Goal: Register for event/course: Register for event/course

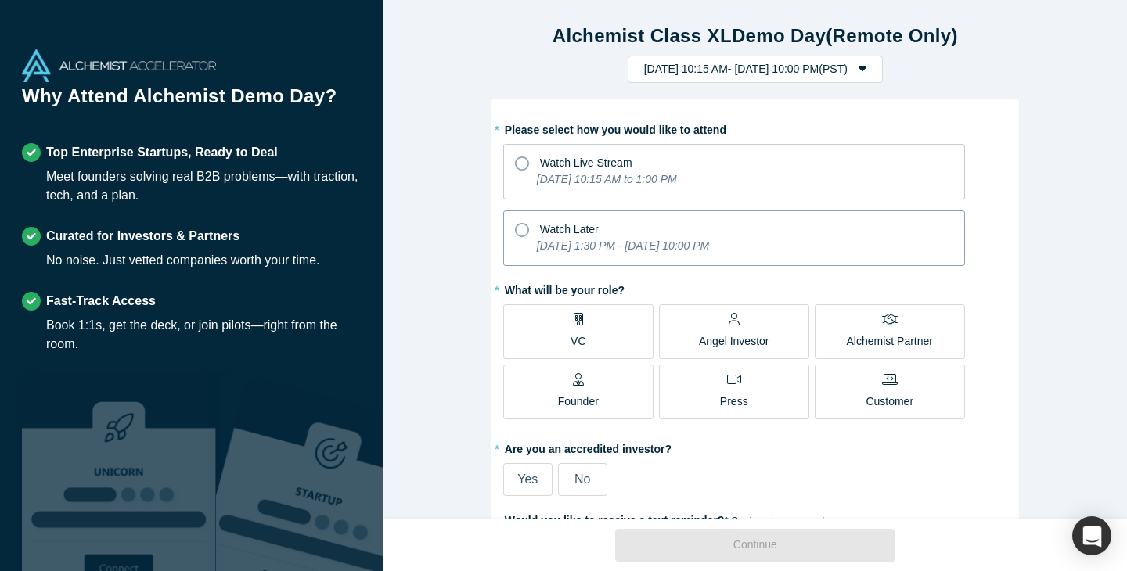
click at [524, 233] on icon at bounding box center [522, 230] width 14 height 14
click at [0, 0] on input "Watch Later [DATE] 1:30 PM - [DATE] 10:00 PM" at bounding box center [0, 0] width 0 height 0
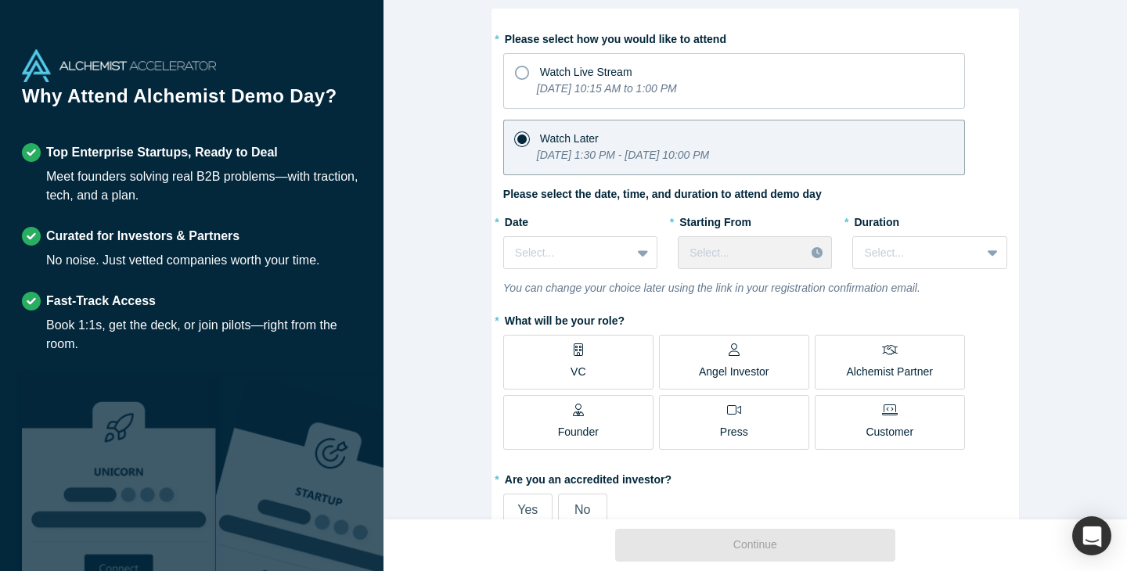
scroll to position [92, 0]
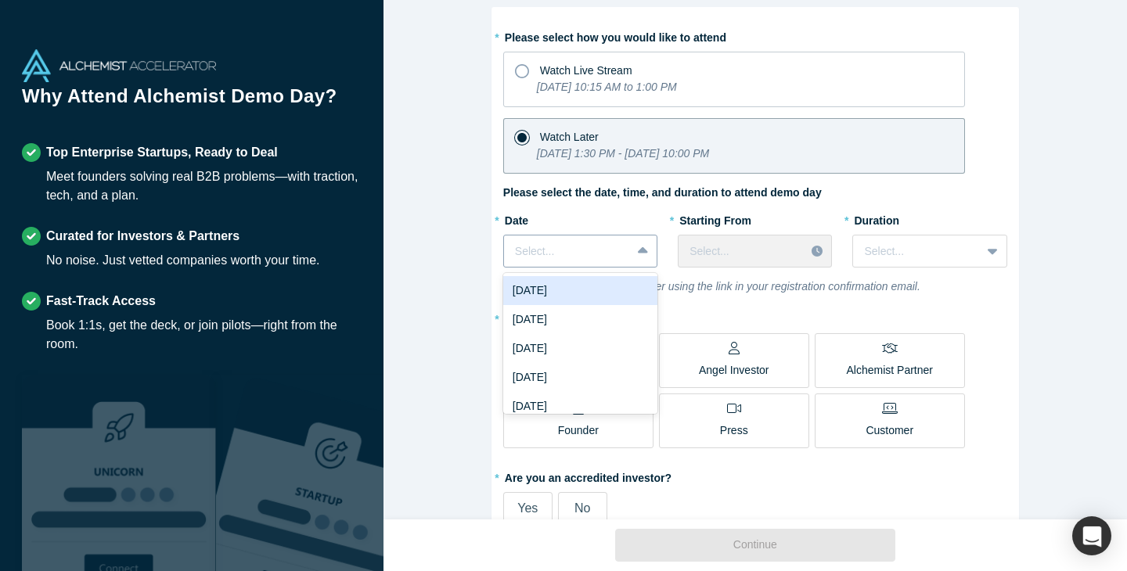
click at [651, 255] on div at bounding box center [644, 251] width 25 height 28
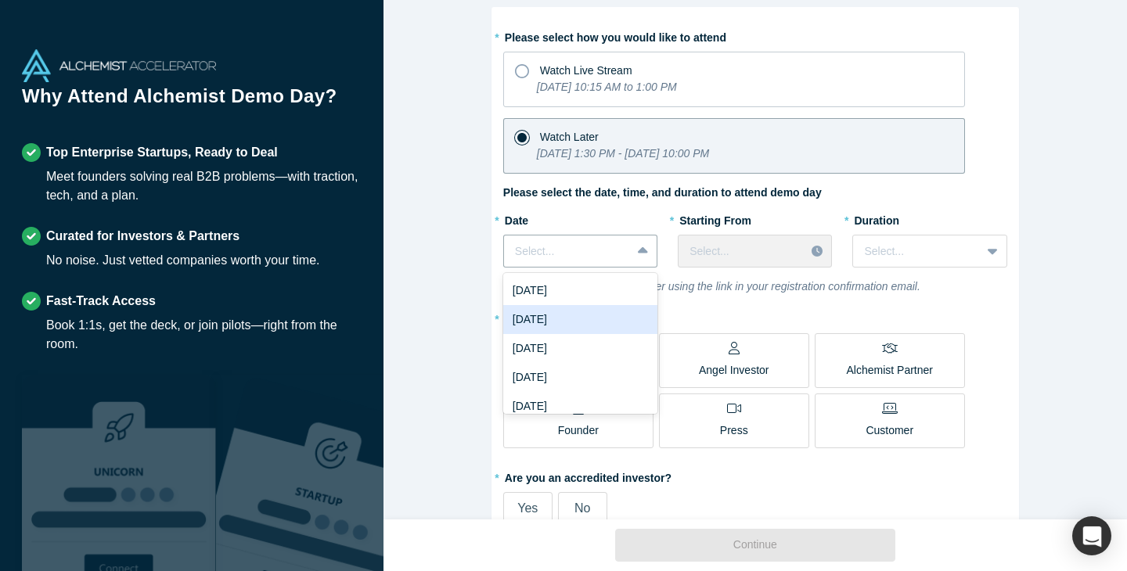
click at [628, 320] on div "[DATE]" at bounding box center [580, 319] width 154 height 29
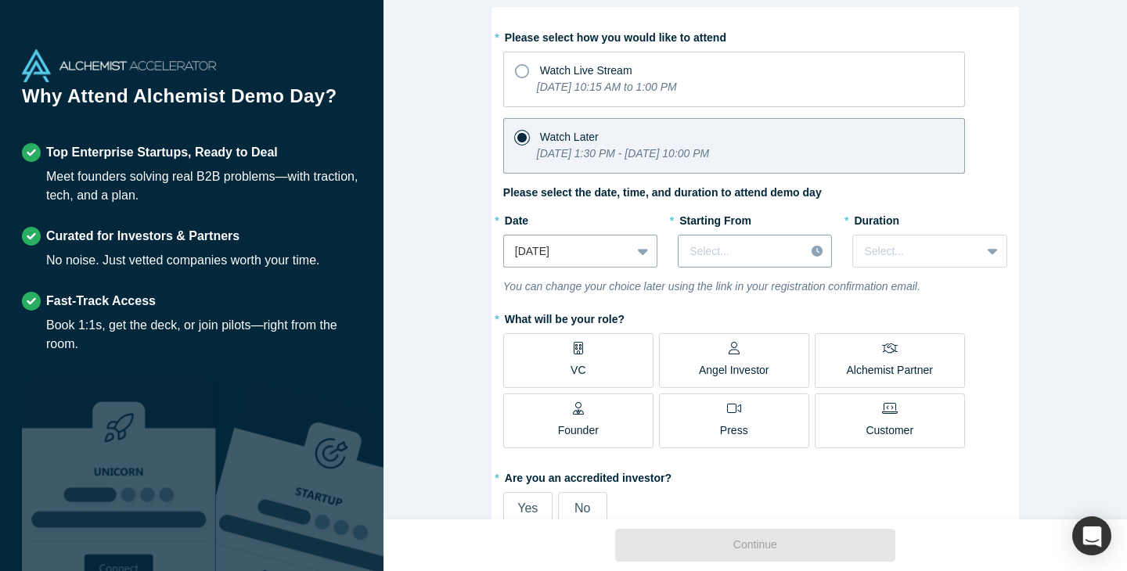
click at [809, 254] on div at bounding box center [818, 251] width 27 height 23
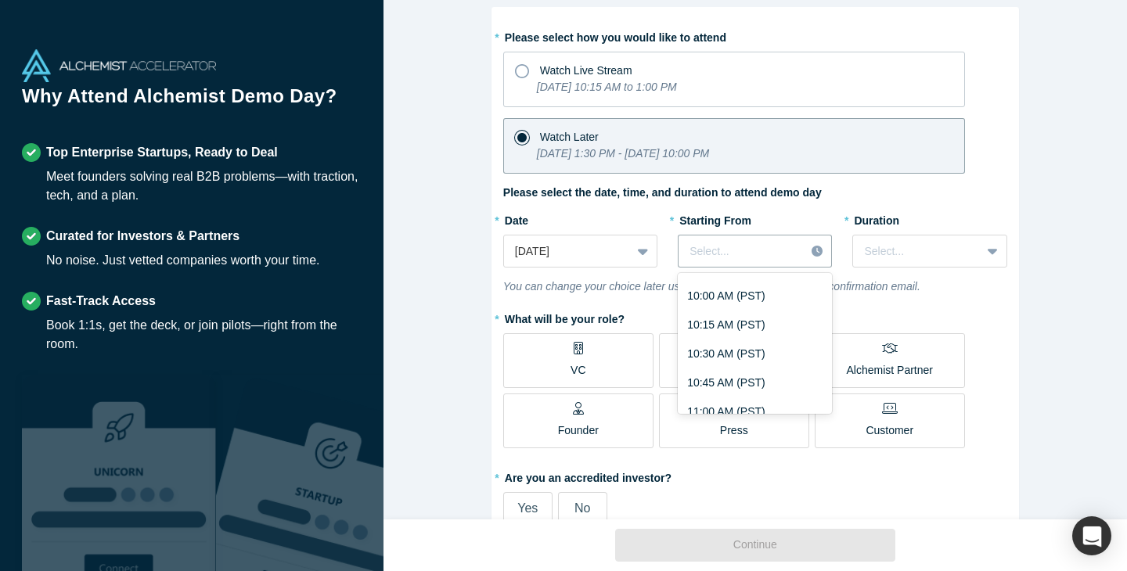
scroll to position [1184, 0]
click at [735, 297] on div "10:00 AM (PST)" at bounding box center [755, 293] width 154 height 29
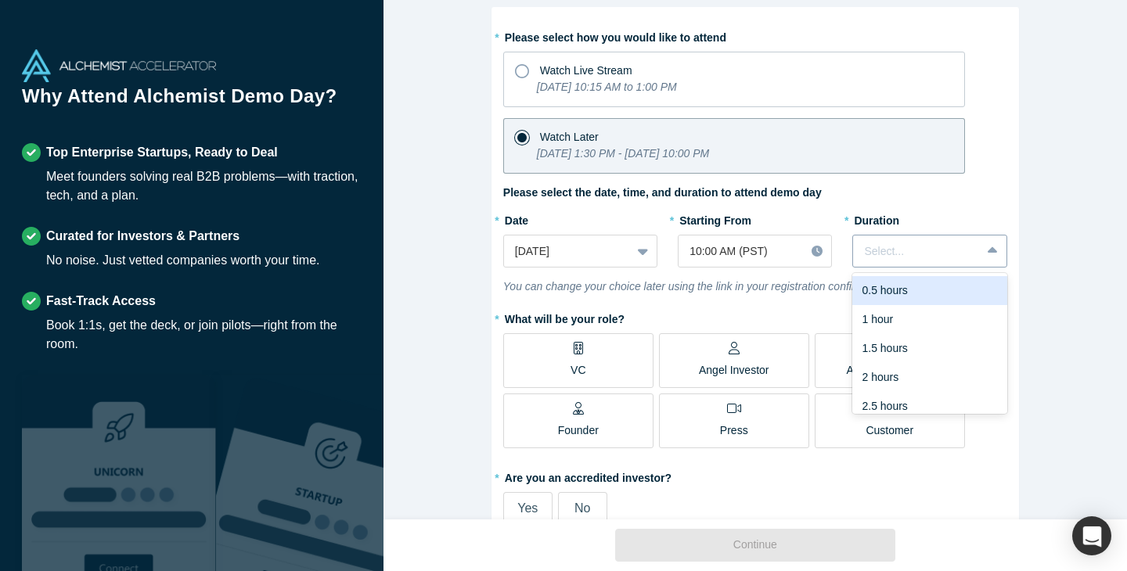
click at [962, 251] on div at bounding box center [916, 252] width 105 height 20
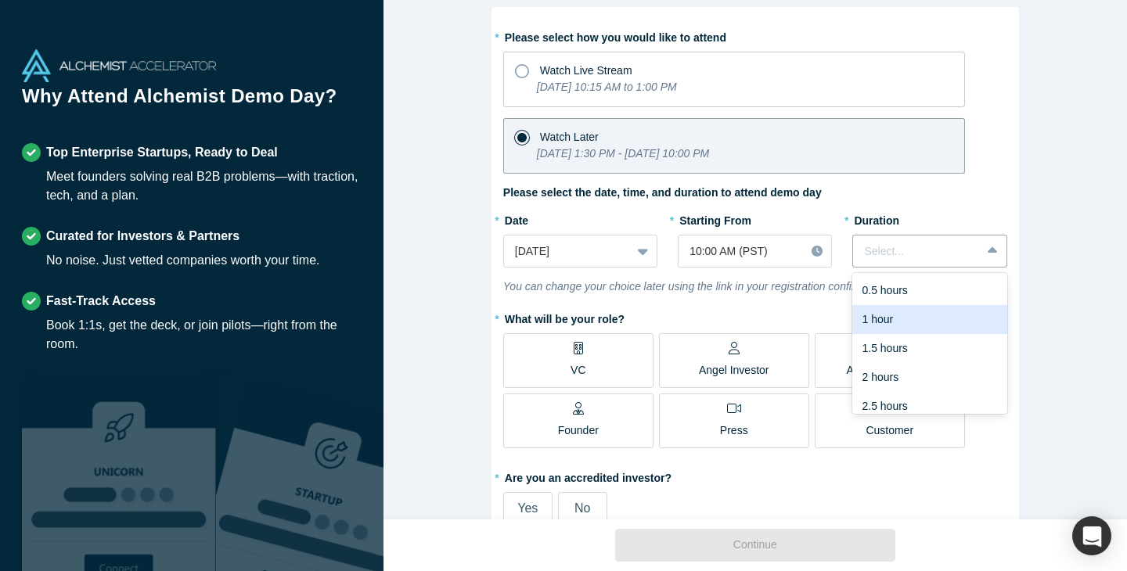
click at [938, 319] on div "1 hour" at bounding box center [929, 319] width 154 height 29
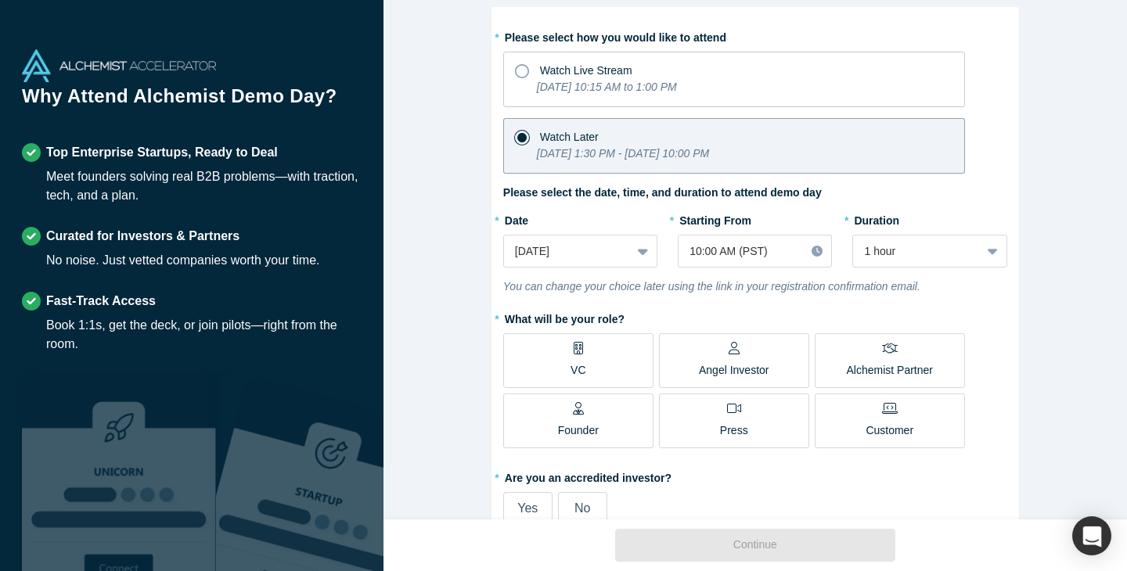
click at [618, 359] on label "VC" at bounding box center [578, 360] width 150 height 55
click at [0, 0] on input "VC" at bounding box center [0, 0] width 0 height 0
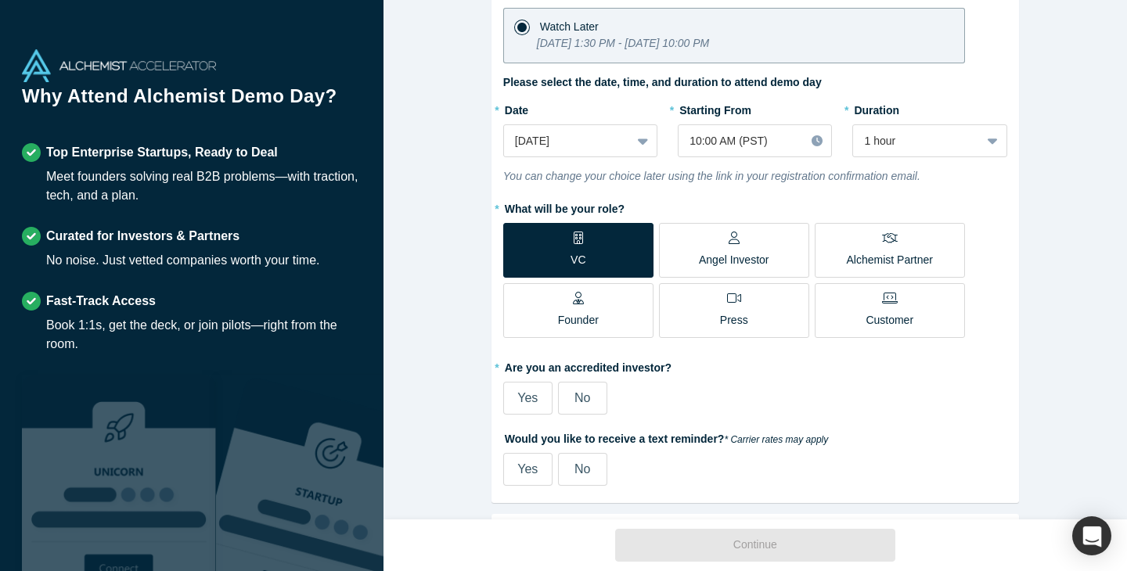
scroll to position [204, 0]
click at [521, 402] on span "Yes" at bounding box center [527, 397] width 20 height 13
click at [0, 0] on input "Yes" at bounding box center [0, 0] width 0 height 0
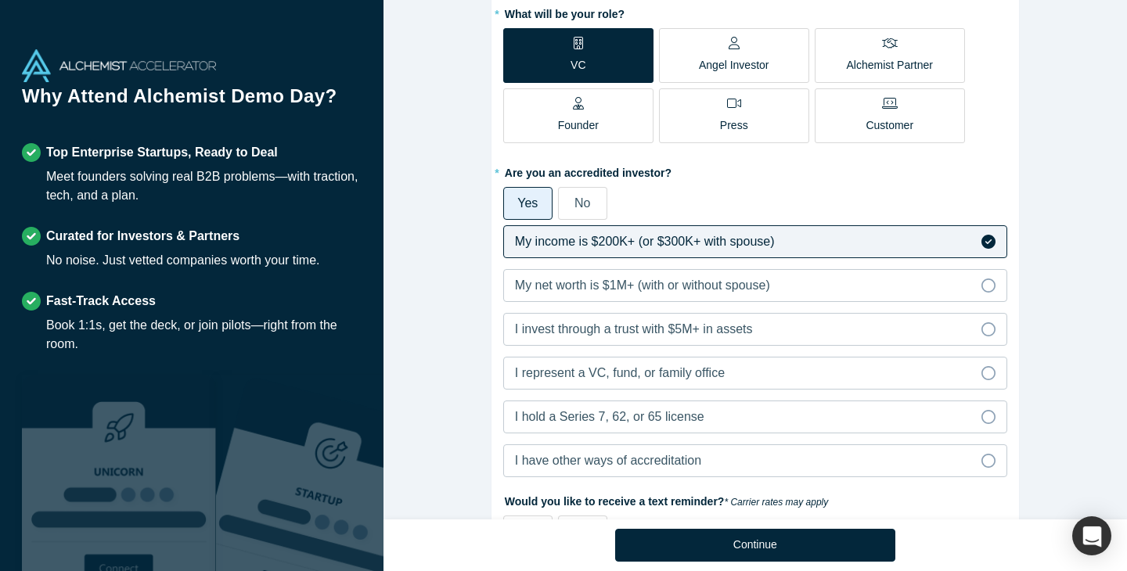
scroll to position [408, 0]
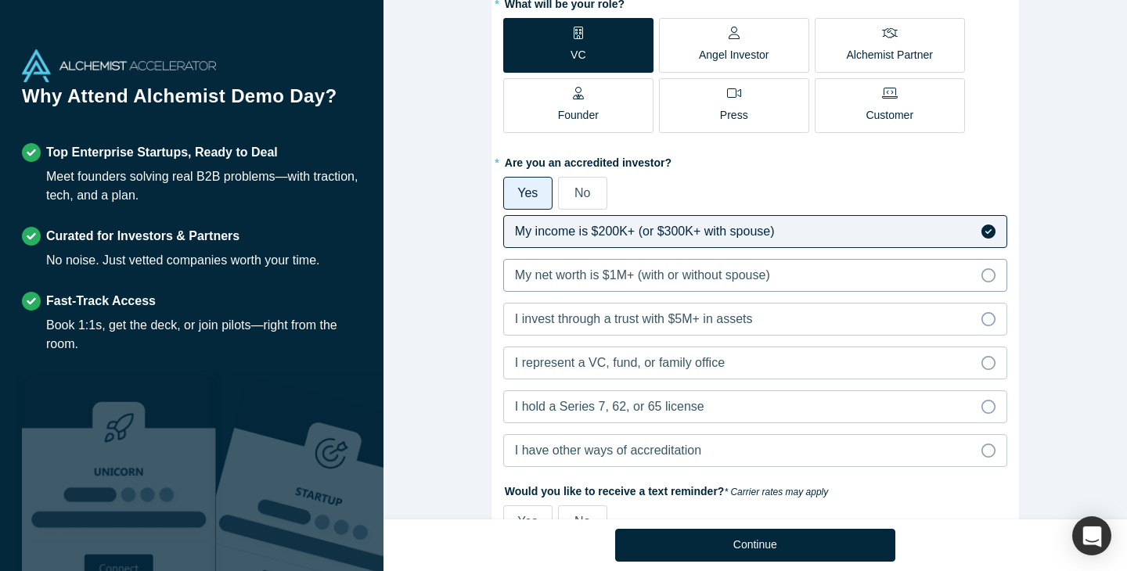
click at [987, 279] on icon at bounding box center [989, 275] width 14 height 14
click at [0, 0] on input "My net worth is $1M+ (with or without spouse)" at bounding box center [0, 0] width 0 height 0
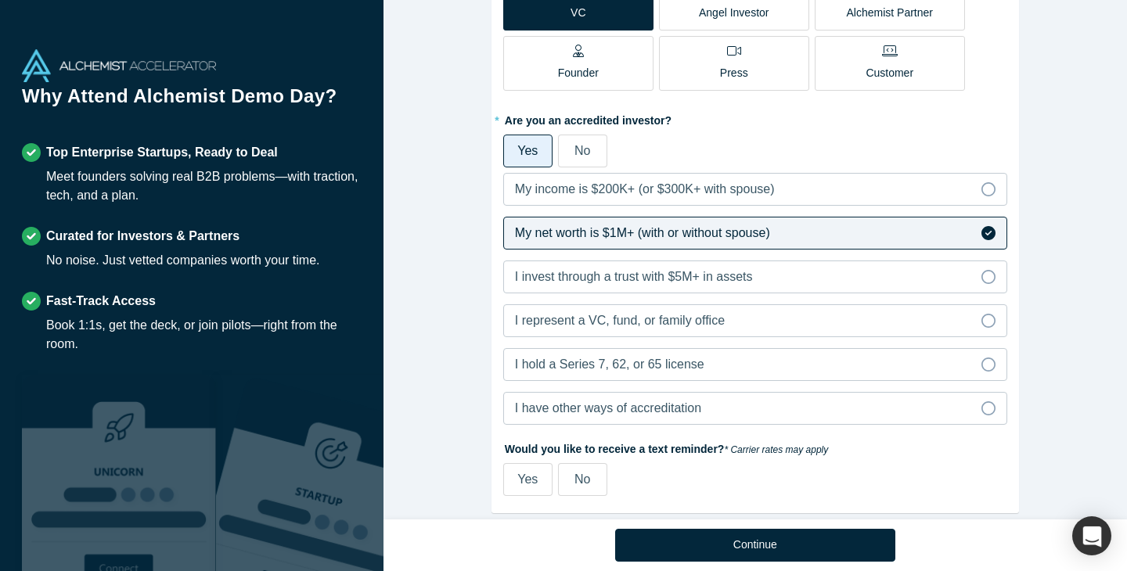
scroll to position [458, 0]
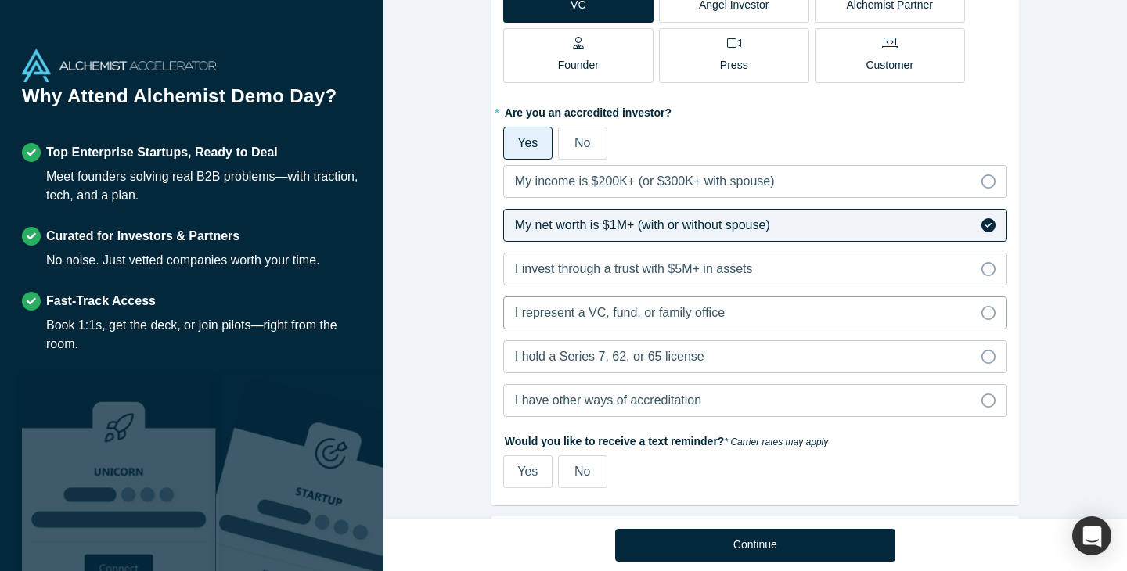
click at [993, 305] on label "I represent a VC, fund, or family office" at bounding box center [755, 313] width 504 height 33
click at [0, 0] on input "I represent a VC, fund, or family office" at bounding box center [0, 0] width 0 height 0
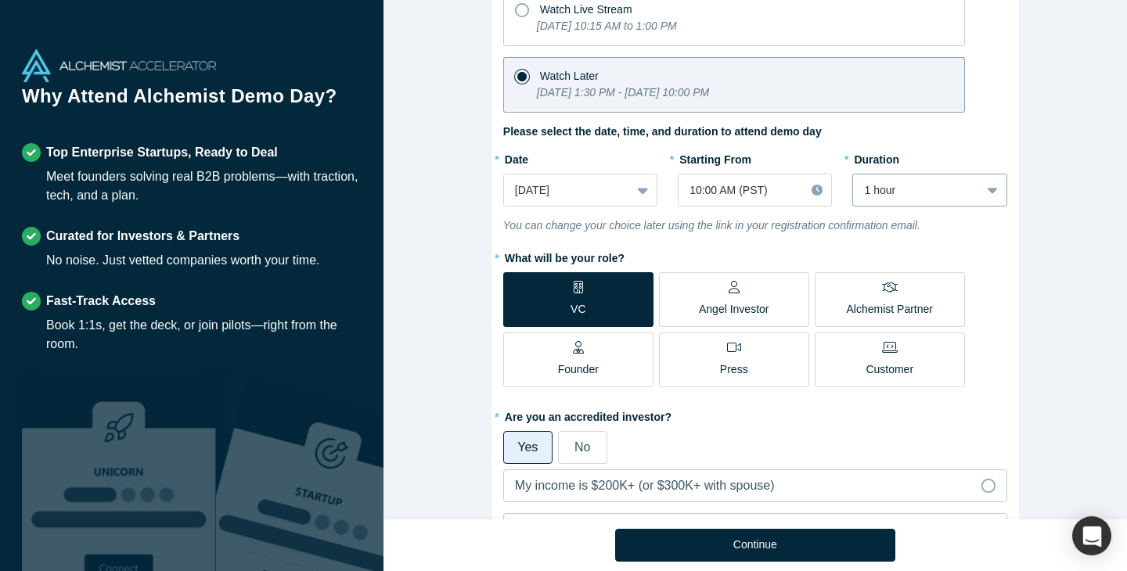
scroll to position [141, 0]
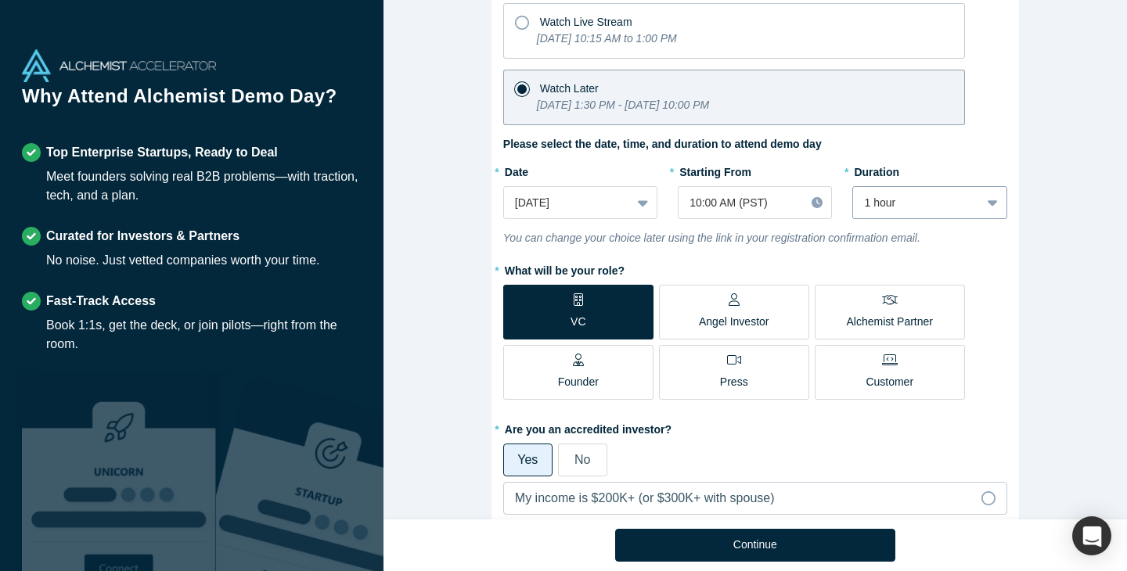
click at [992, 206] on icon at bounding box center [993, 203] width 10 height 16
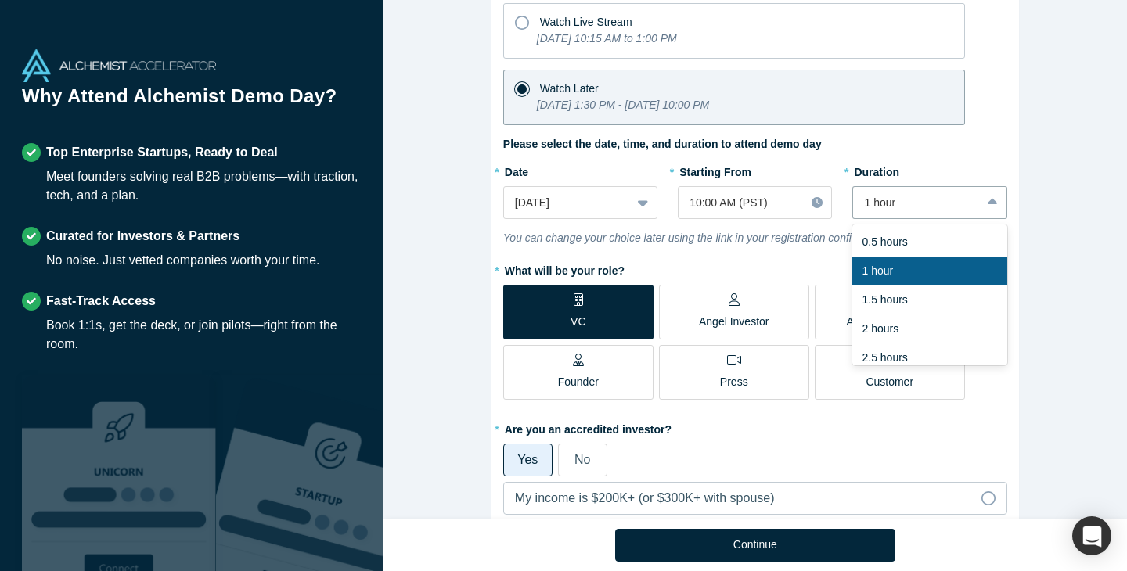
scroll to position [39, 0]
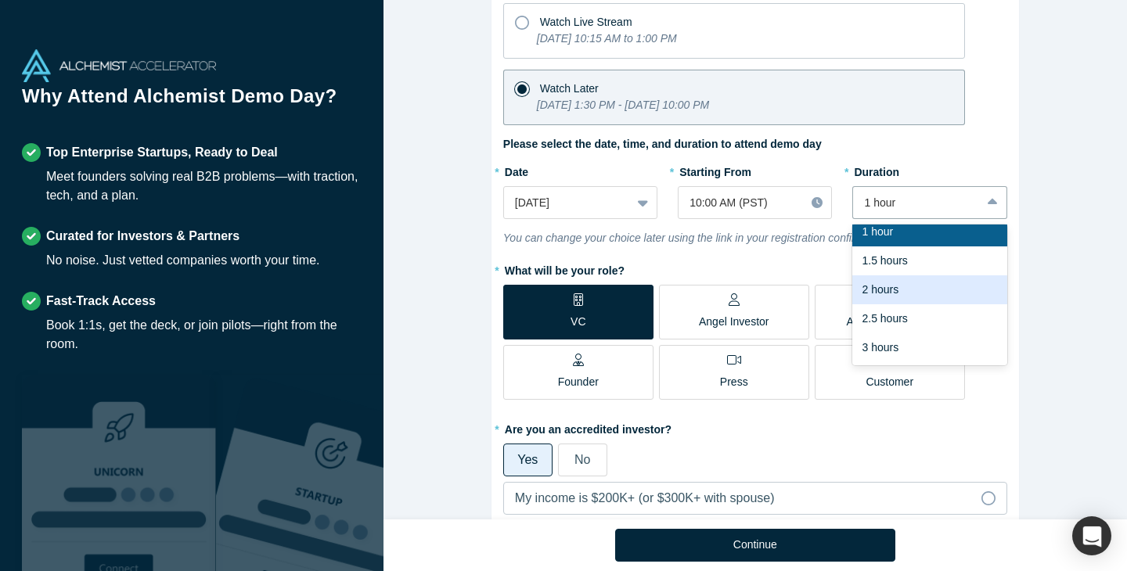
click at [1056, 365] on div "Alchemist Class XL Demo Day (Remote Only) [DATE] 10:15 AM - [DATE] 10:00 PM ( P…" at bounding box center [756, 260] width 744 height 520
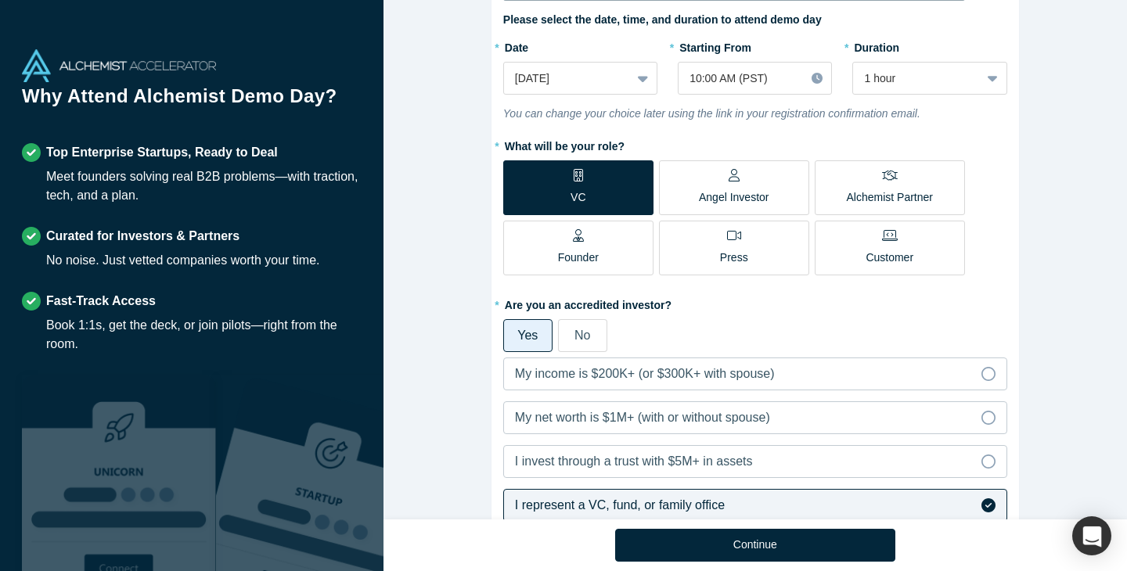
scroll to position [242, 0]
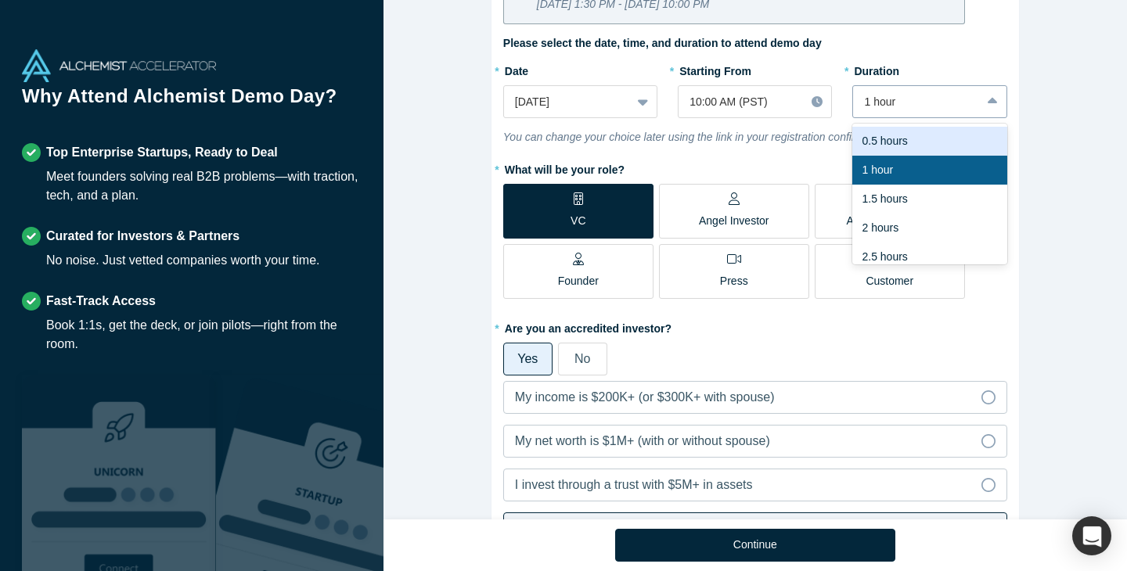
click at [990, 104] on icon at bounding box center [993, 101] width 10 height 6
click at [1055, 180] on div "Alchemist Class XL Demo Day (Remote Only) [DATE] 10:15 AM - [DATE] 10:00 PM ( P…" at bounding box center [756, 260] width 744 height 520
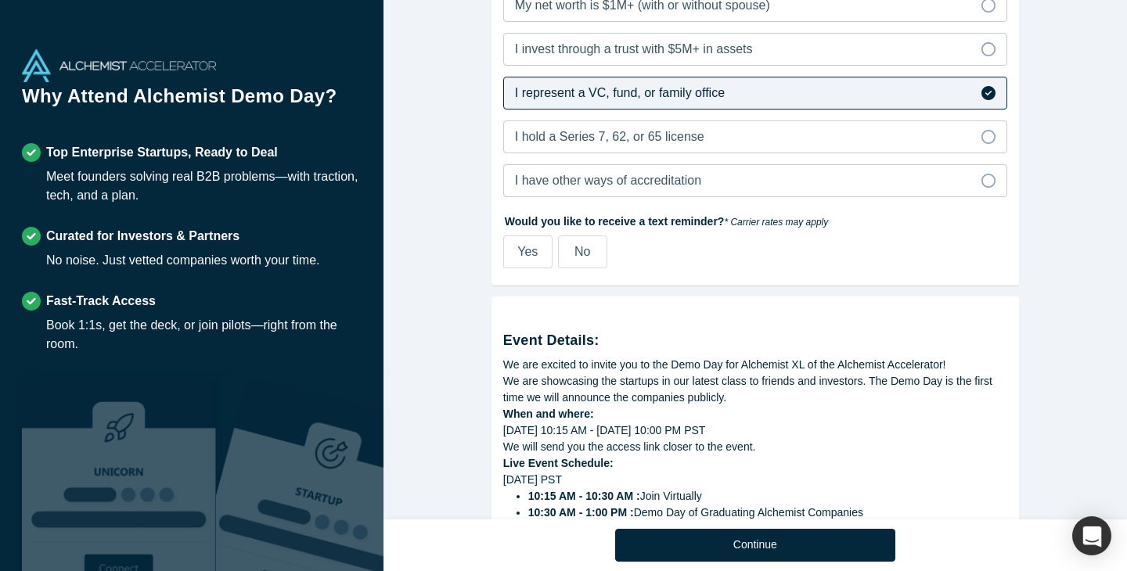
scroll to position [940, 0]
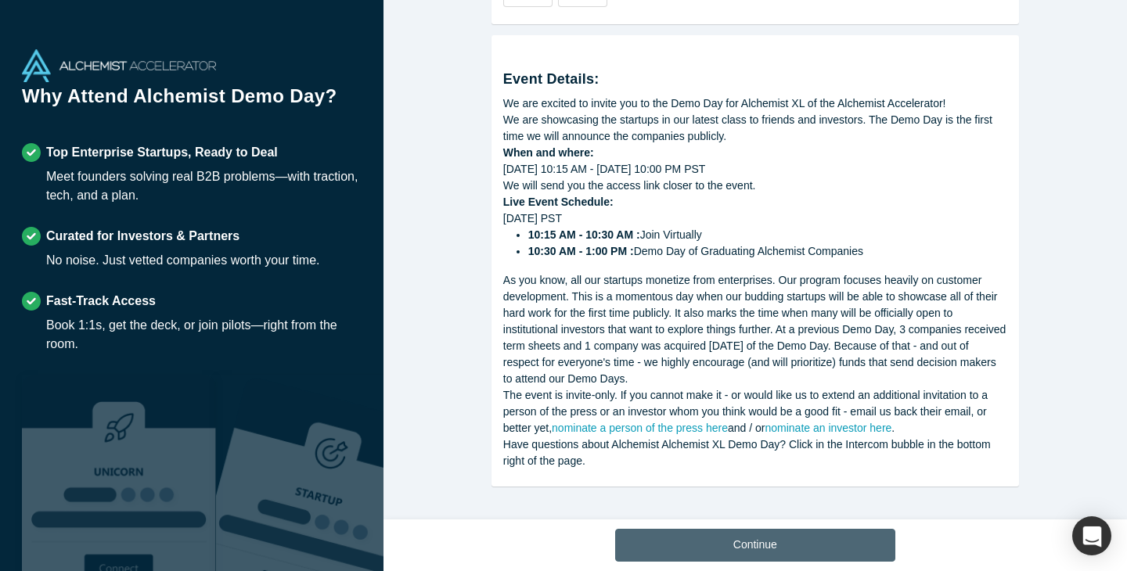
click at [832, 532] on button "Continue" at bounding box center [755, 545] width 280 height 33
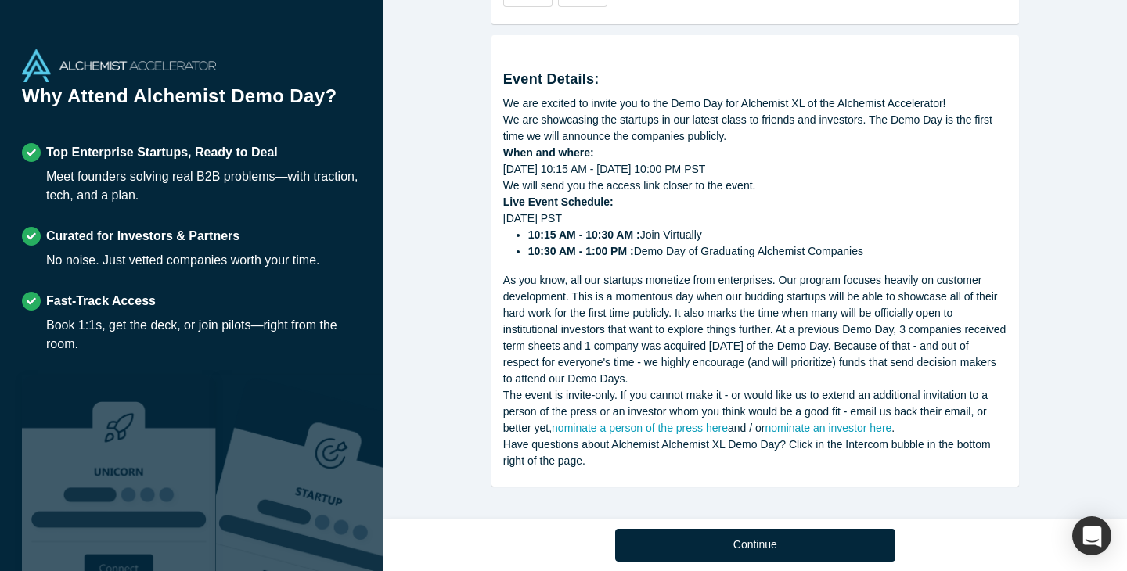
scroll to position [683, 0]
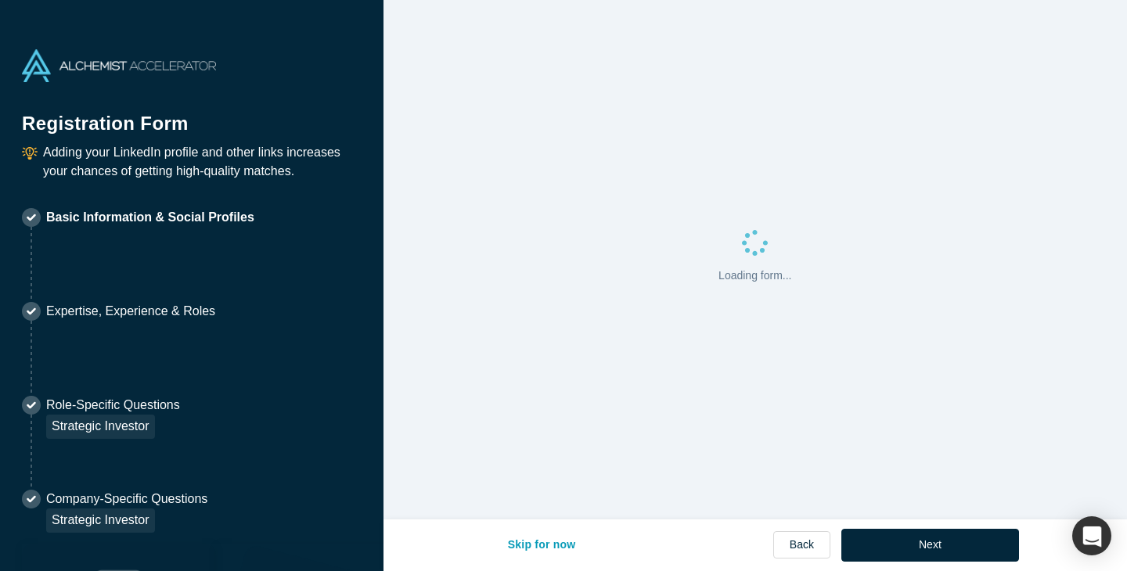
select select "US"
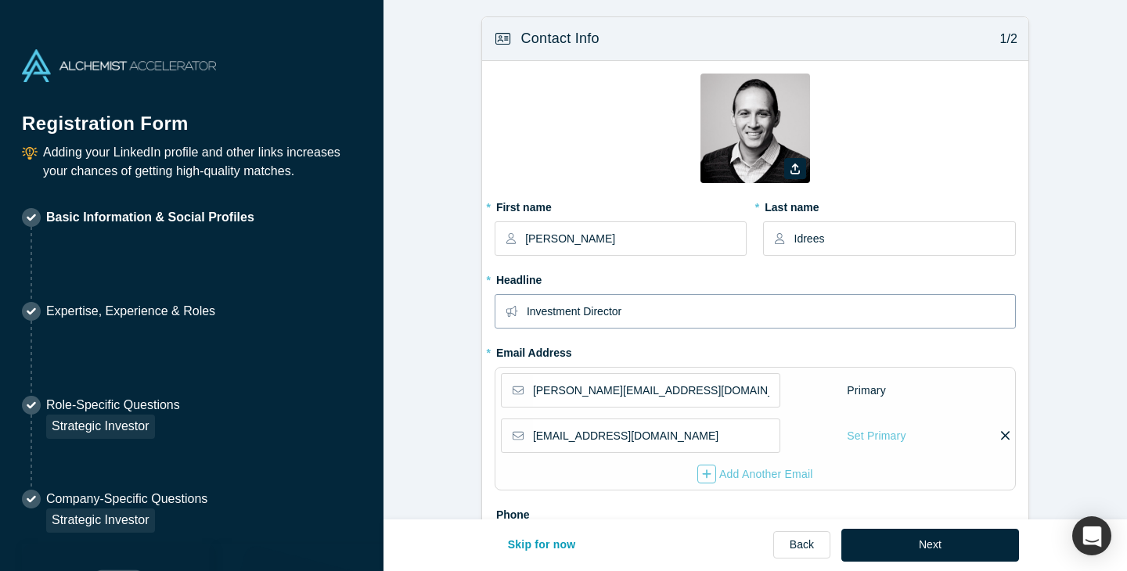
click at [587, 316] on input "Investment Director" at bounding box center [771, 311] width 488 height 33
click at [576, 315] on input "Investment Director" at bounding box center [771, 311] width 488 height 33
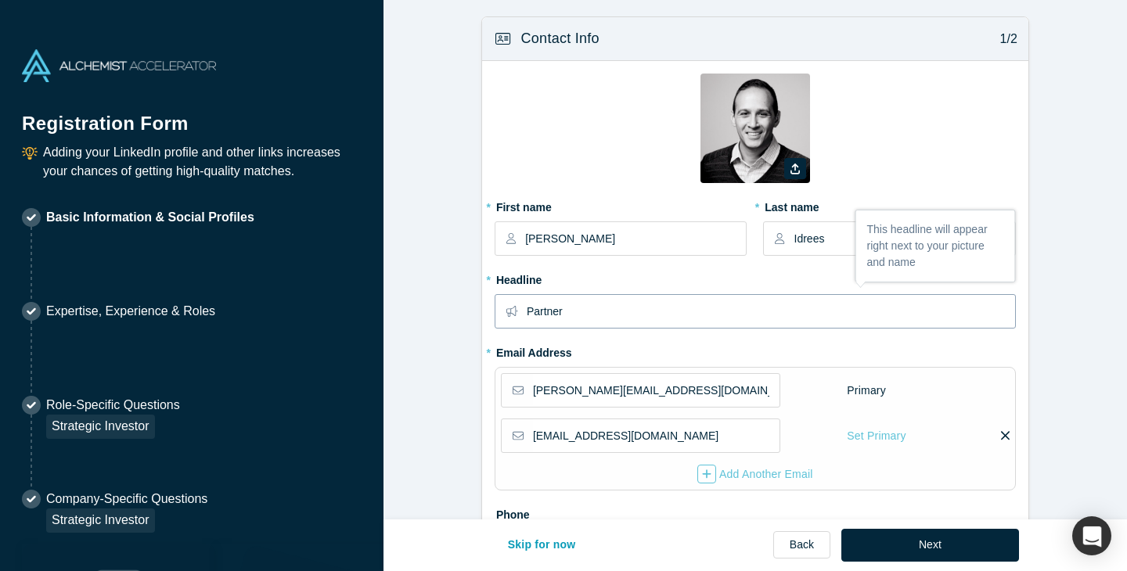
type input "Partner"
click at [461, 393] on form "Contact Info 1/2 Zoom Save Remove Upload New * First name [PERSON_NAME] * Last …" at bounding box center [756, 527] width 744 height 1023
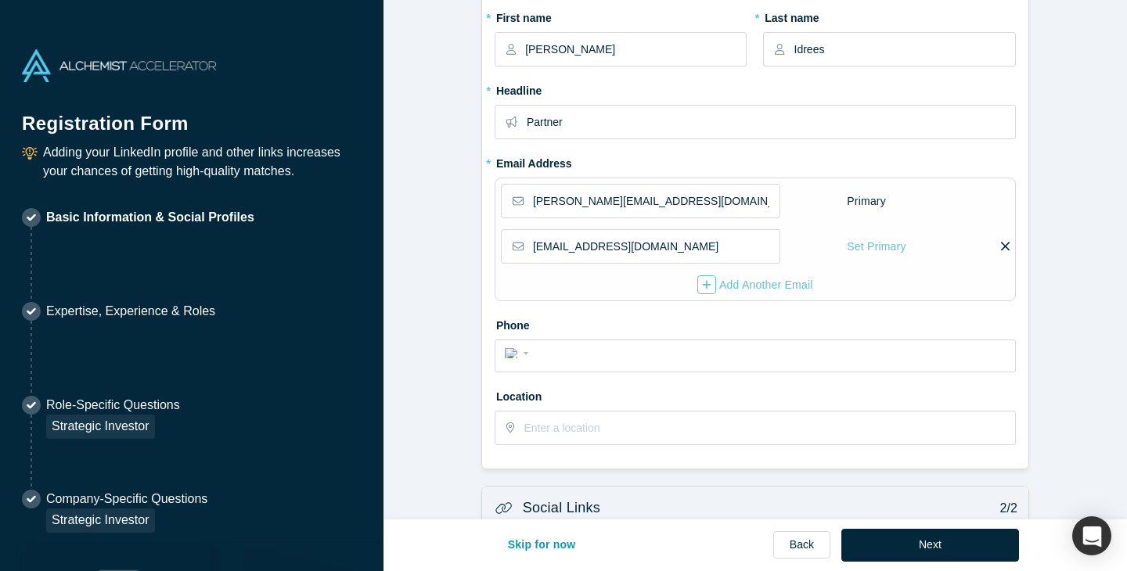
scroll to position [190, 0]
click at [697, 358] on input "tel" at bounding box center [769, 353] width 473 height 23
click at [442, 426] on form "Contact Info 1/2 Zoom Save Remove Upload New * First name [PERSON_NAME] * Last …" at bounding box center [756, 337] width 744 height 1023
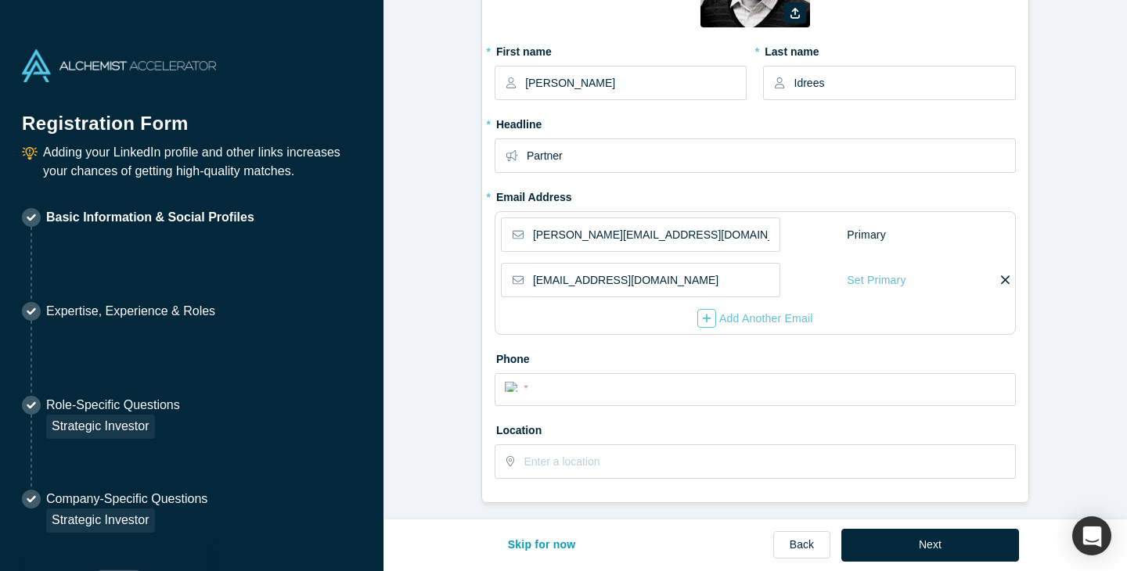
scroll to position [164, 0]
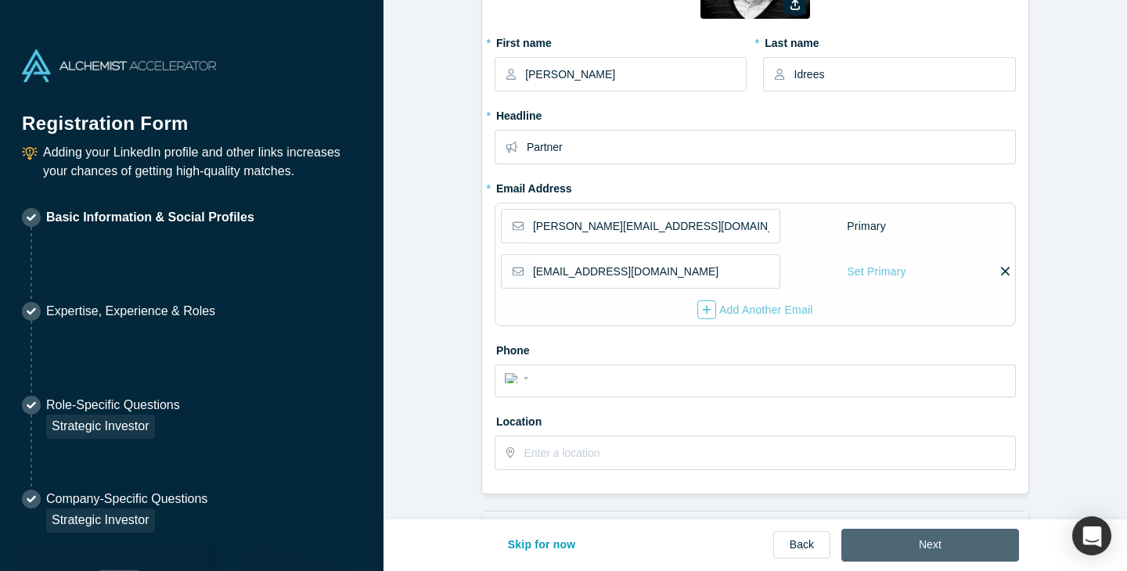
click at [903, 542] on button "Next" at bounding box center [930, 545] width 178 height 33
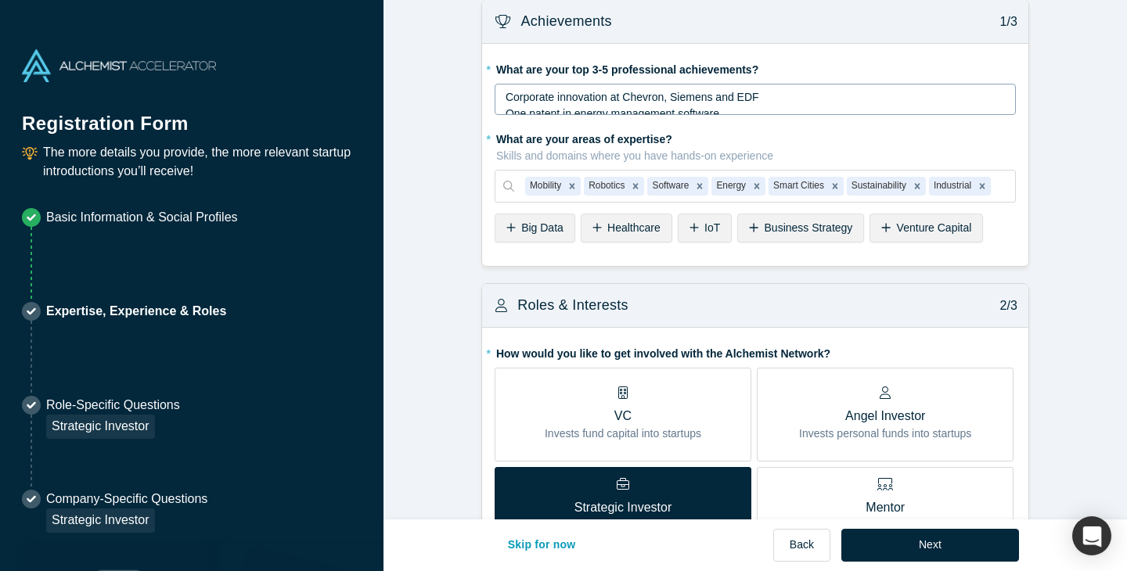
scroll to position [20, 0]
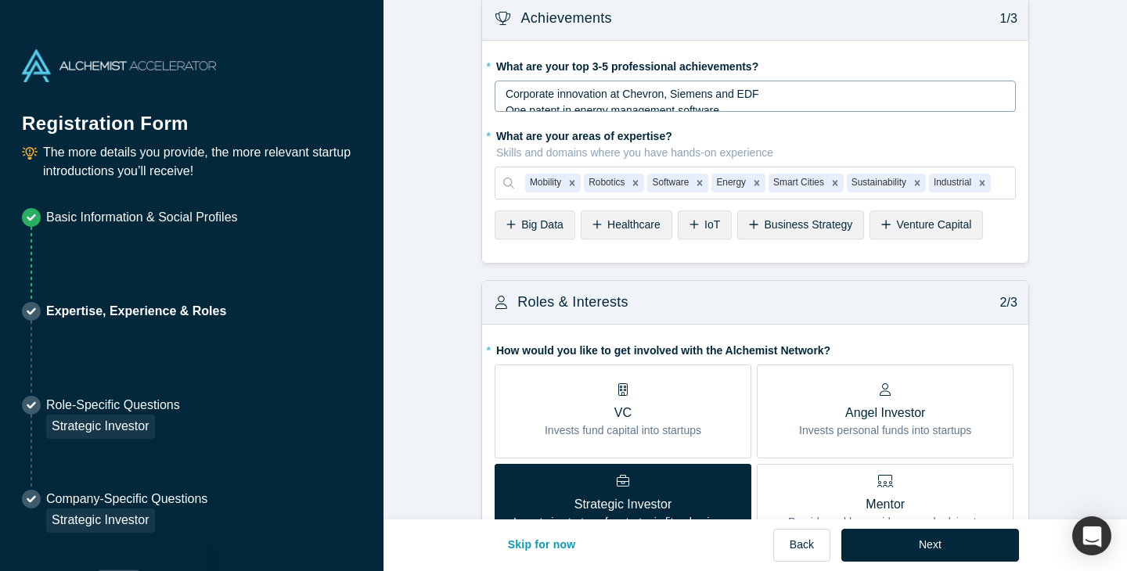
click at [750, 98] on span "Corporate innovation at Chevron, Siemens and EDF" at bounding box center [633, 94] width 254 height 13
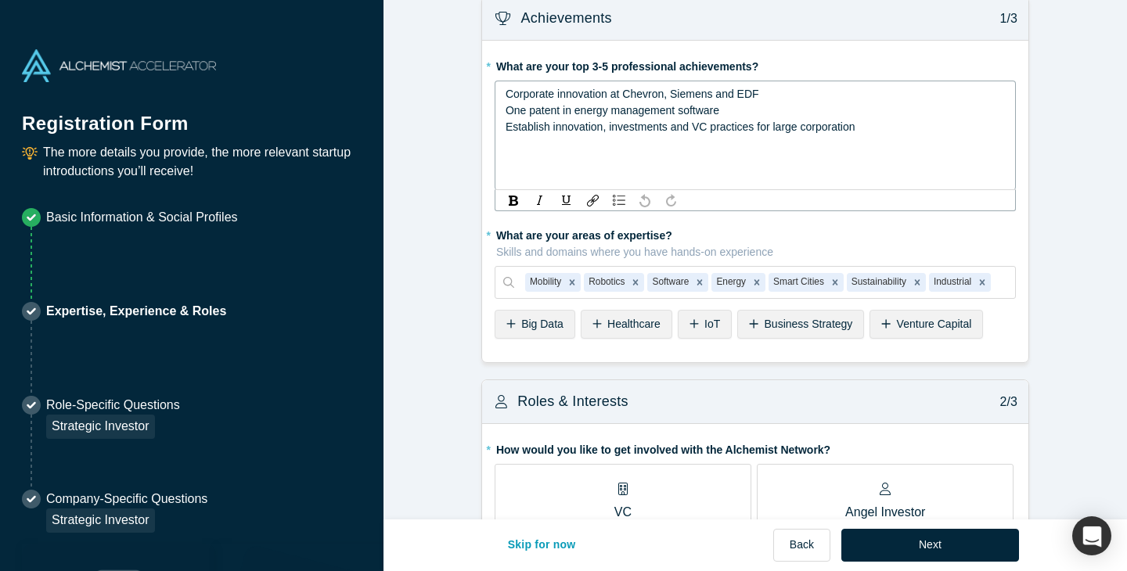
click at [585, 98] on span "Corporate innovation at Chevron, Siemens and EDF" at bounding box center [633, 94] width 254 height 13
click at [788, 126] on span "Establish innovation, investments and VC practices for large corporation" at bounding box center [681, 127] width 350 height 13
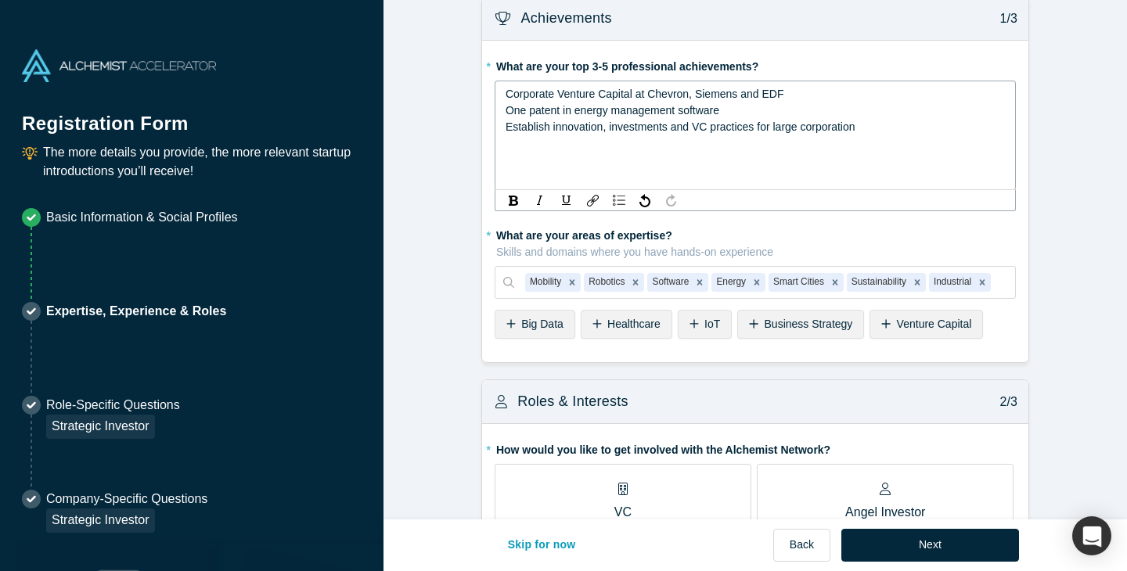
click at [782, 137] on div "Corporate Venture Capital at Chevron, Siemens and EDF One patent in energy mana…" at bounding box center [755, 136] width 521 height 110
click at [852, 128] on span "Establish innovation, investments and VC practices for large corporation" at bounding box center [681, 127] width 350 height 13
click at [859, 129] on div "Establish innovation, investments and VC practices for large corporation" at bounding box center [756, 127] width 500 height 16
click at [737, 130] on span "Establish innovation, investments and VC practices for large corporations" at bounding box center [683, 127] width 355 height 13
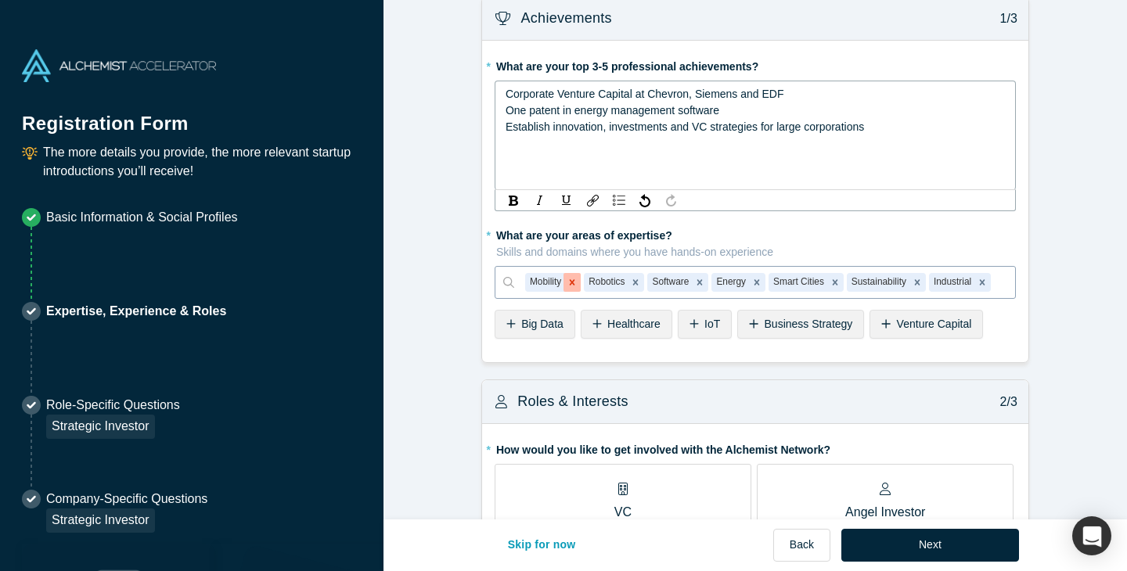
click at [574, 283] on icon "Remove Mobility" at bounding box center [572, 281] width 5 height 5
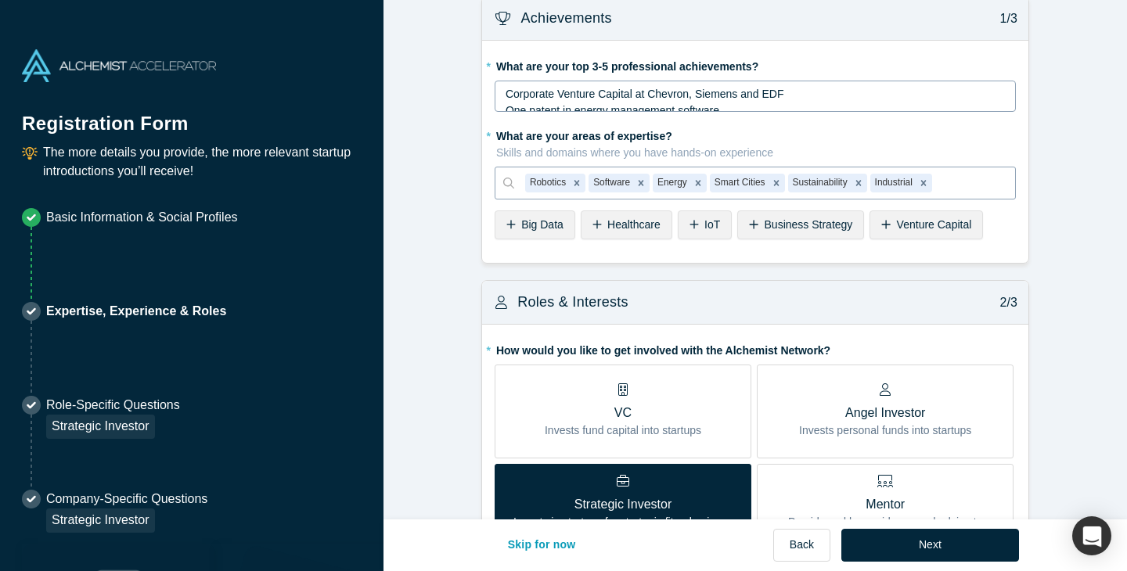
click at [813, 260] on div "* What are your top 3-5 professional achievements? Corporate Venture Capital at…" at bounding box center [755, 152] width 546 height 222
click at [957, 178] on div at bounding box center [969, 183] width 69 height 20
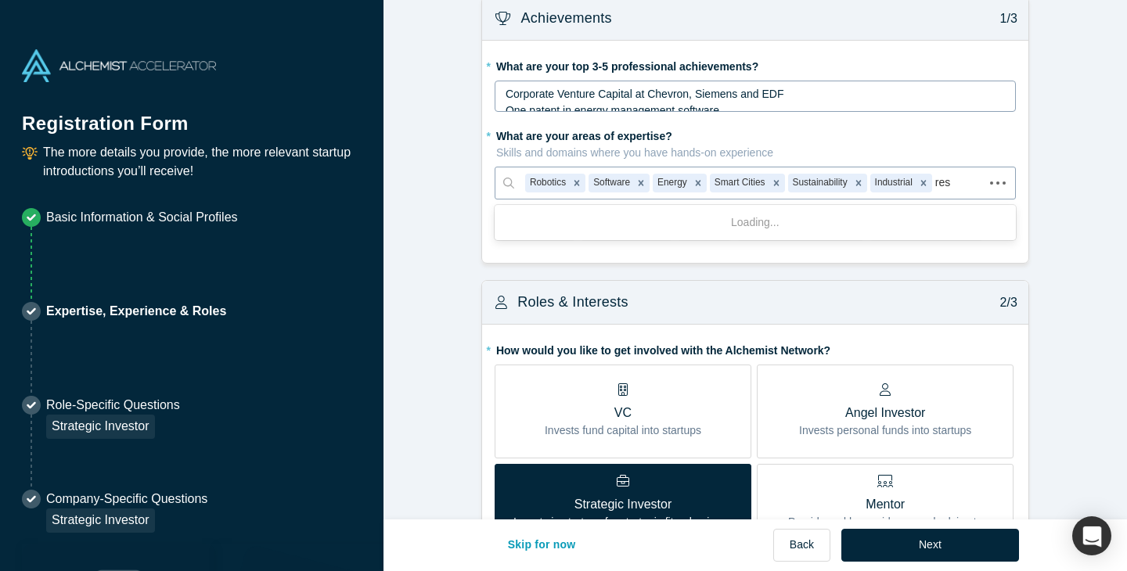
type input "resi"
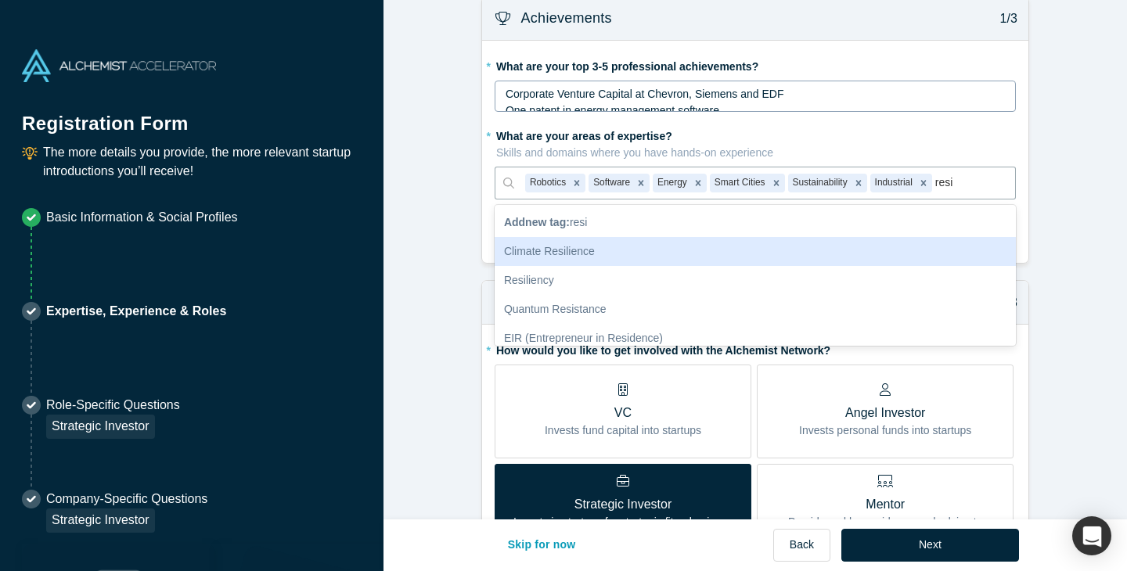
click at [873, 249] on div "Climate Resilience" at bounding box center [755, 251] width 521 height 29
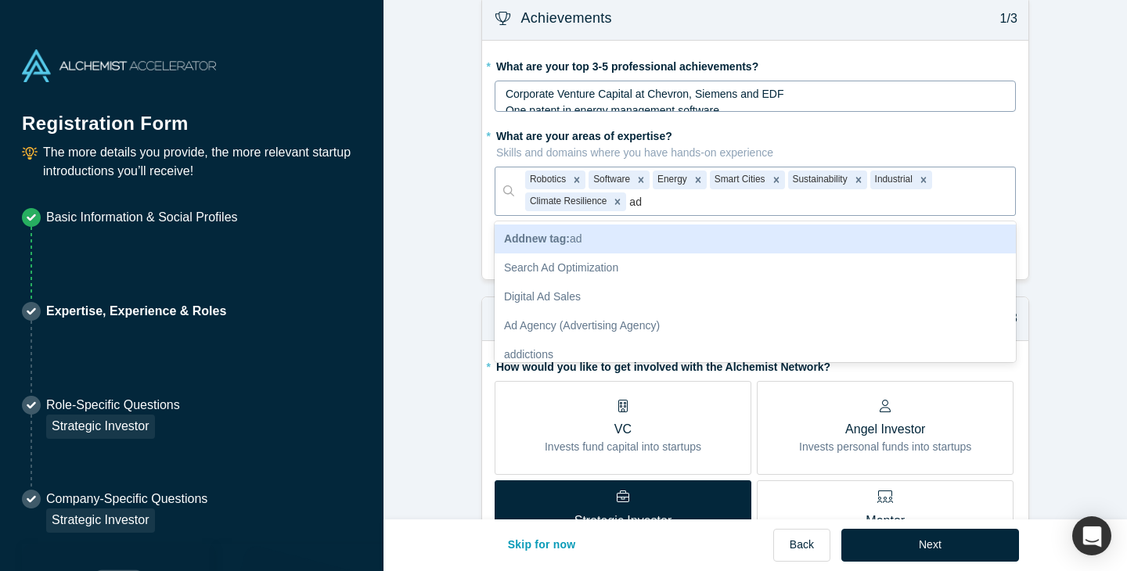
type input "ada"
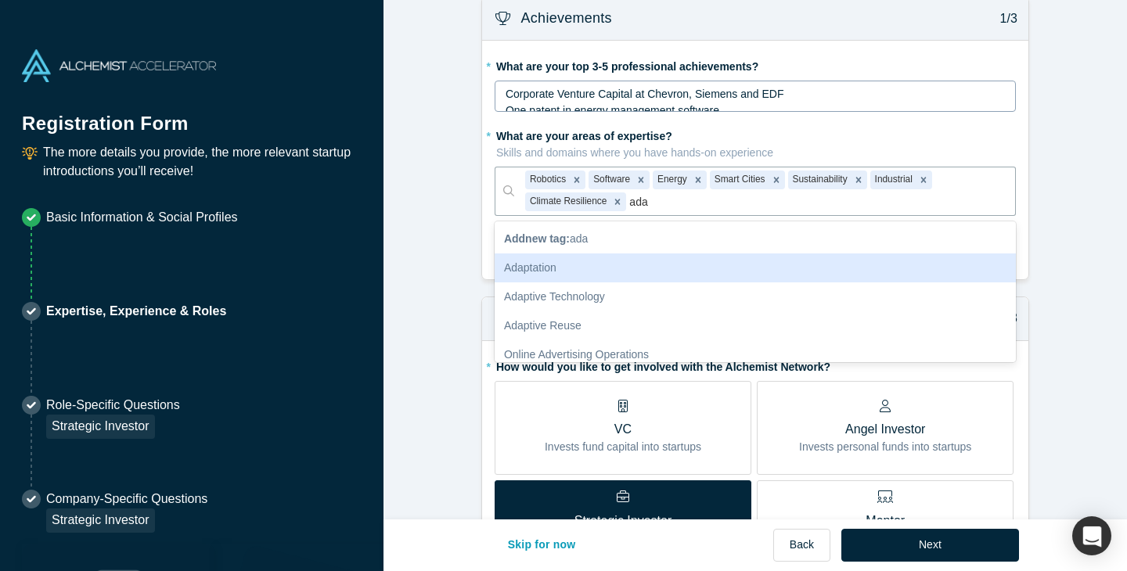
click at [850, 277] on div "Adaptation" at bounding box center [755, 268] width 521 height 29
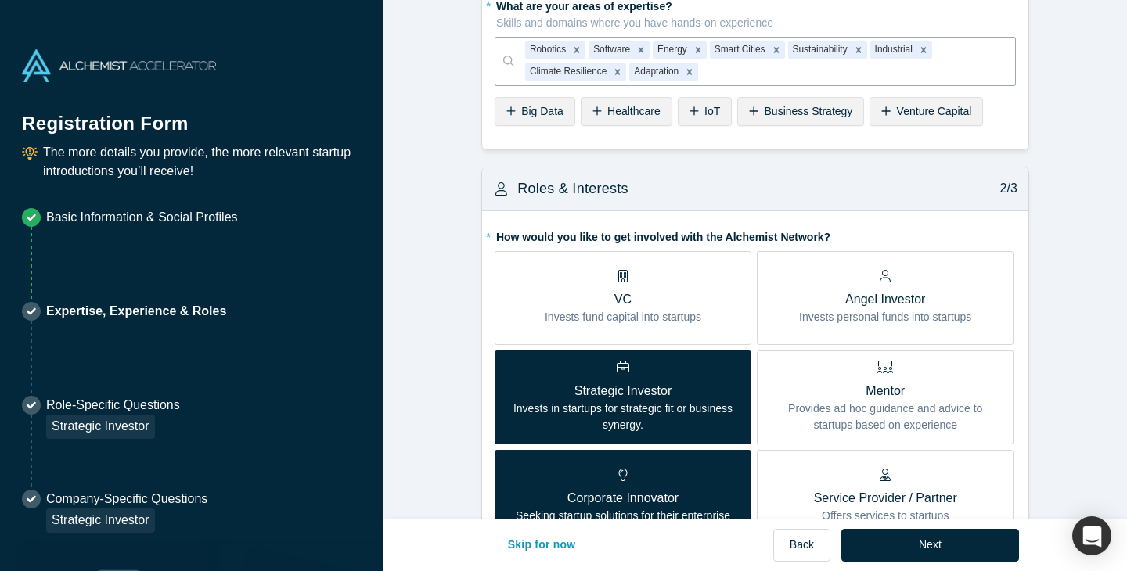
scroll to position [151, 0]
click at [701, 310] on p "Invests fund capital into startups" at bounding box center [623, 316] width 157 height 16
click at [0, 0] on input "VC Invests fund capital into startups" at bounding box center [0, 0] width 0 height 0
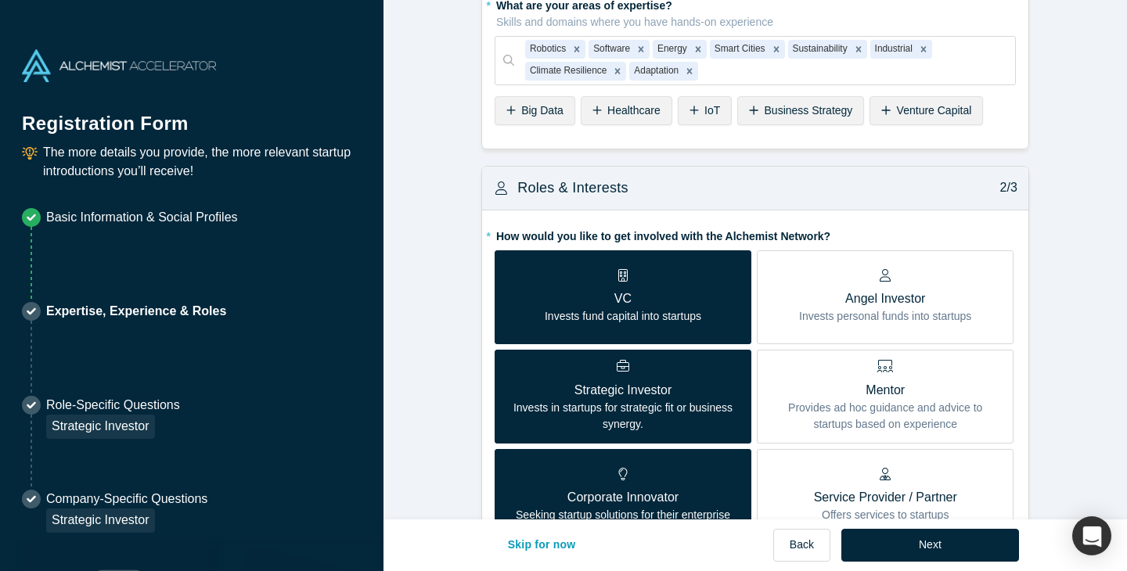
scroll to position [225, 0]
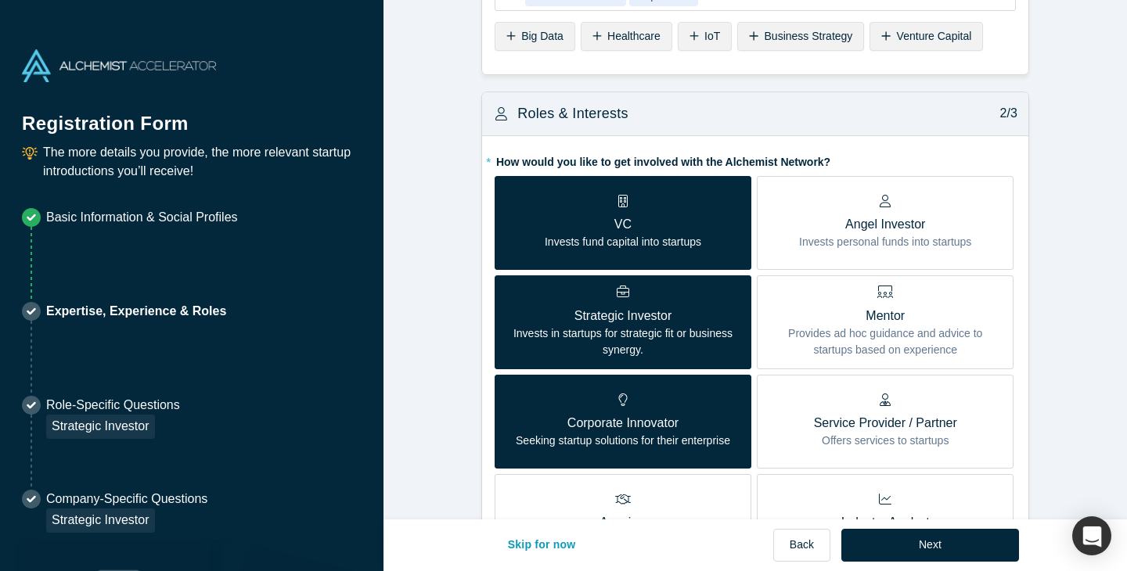
click at [549, 328] on p "Invests in startups for strategic fit or business synergy." at bounding box center [622, 342] width 233 height 33
click at [0, 0] on input "Strategic Investor Invests in startups for strategic fit or business synergy." at bounding box center [0, 0] width 0 height 0
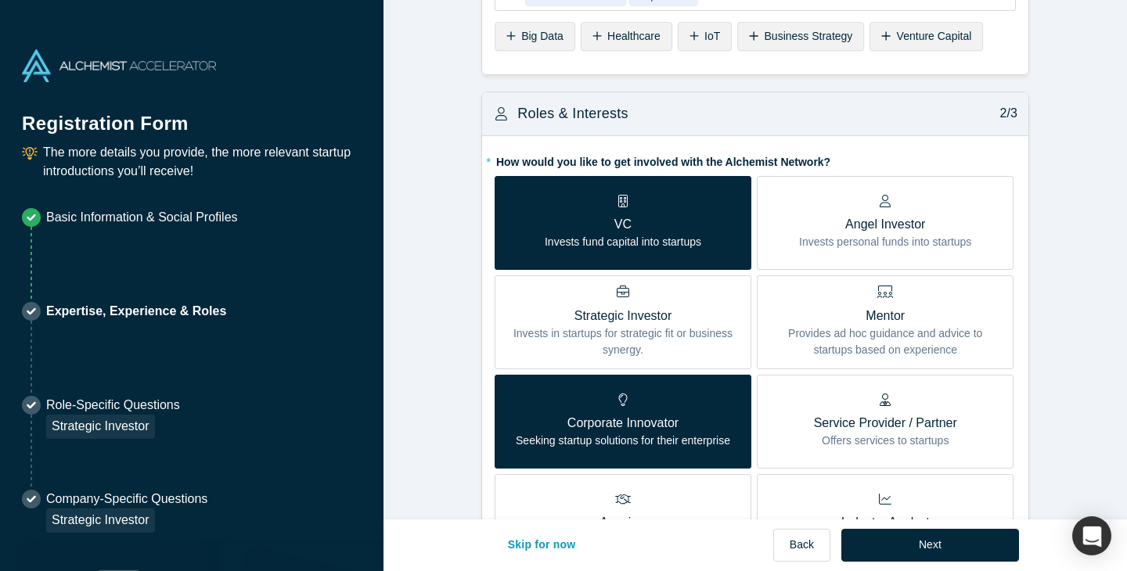
click at [566, 411] on div "Corporate Innovator Seeking startup solutions for their enterprise" at bounding box center [623, 422] width 214 height 56
click at [0, 0] on input "Corporate Innovator Seeking startup solutions for their enterprise" at bounding box center [0, 0] width 0 height 0
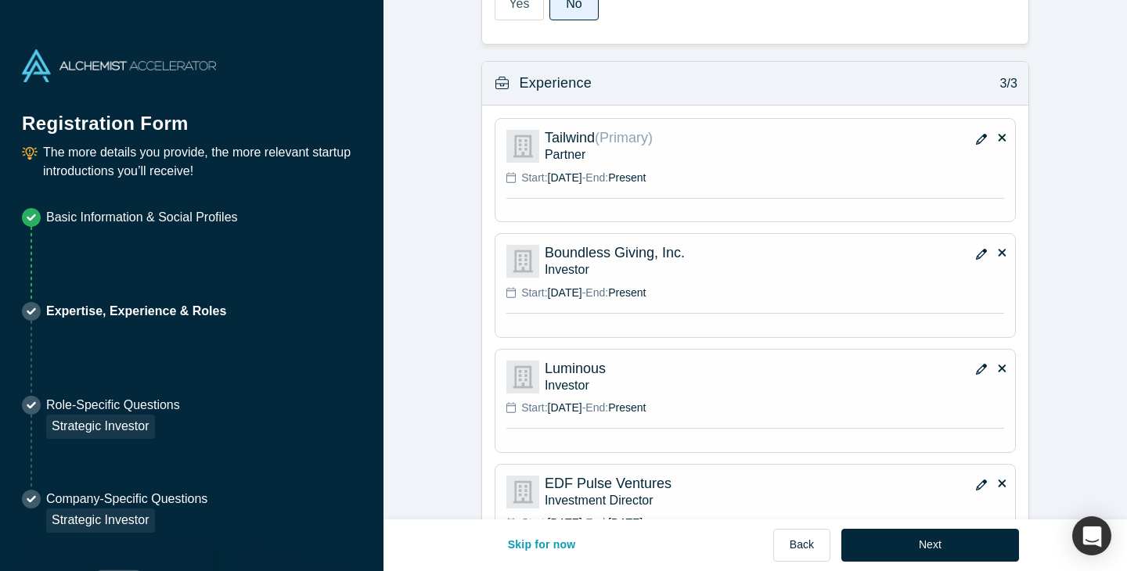
scroll to position [1141, 0]
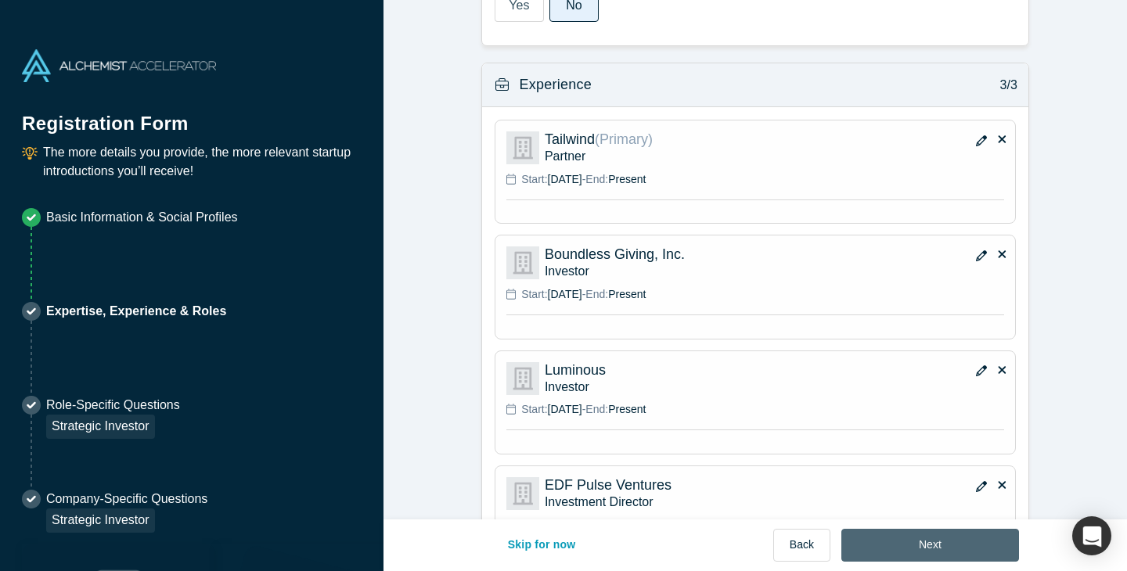
click at [971, 539] on button "Next" at bounding box center [930, 545] width 178 height 33
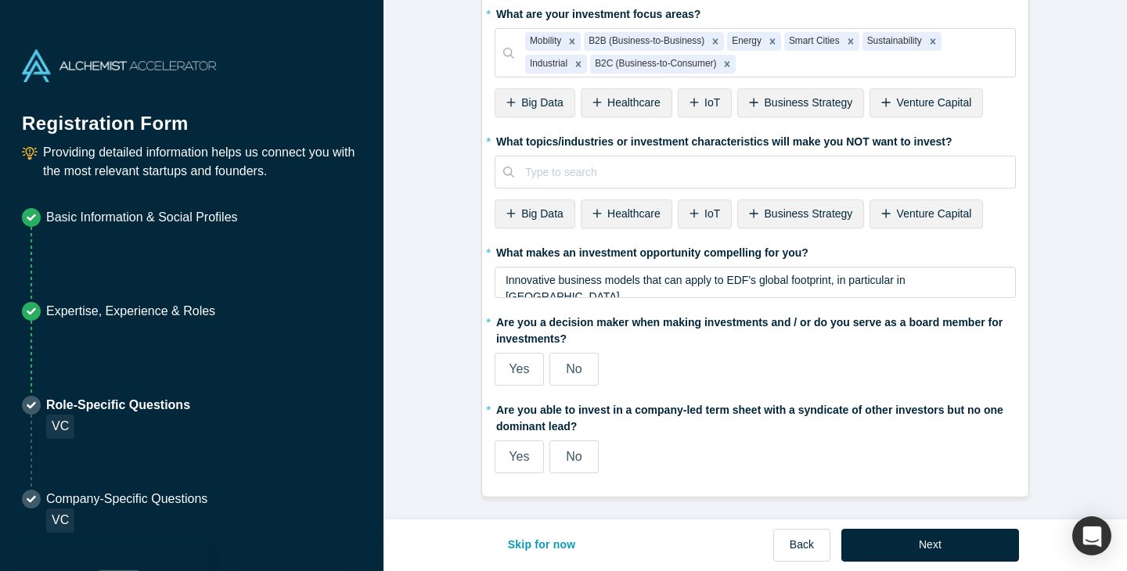
scroll to position [0, 0]
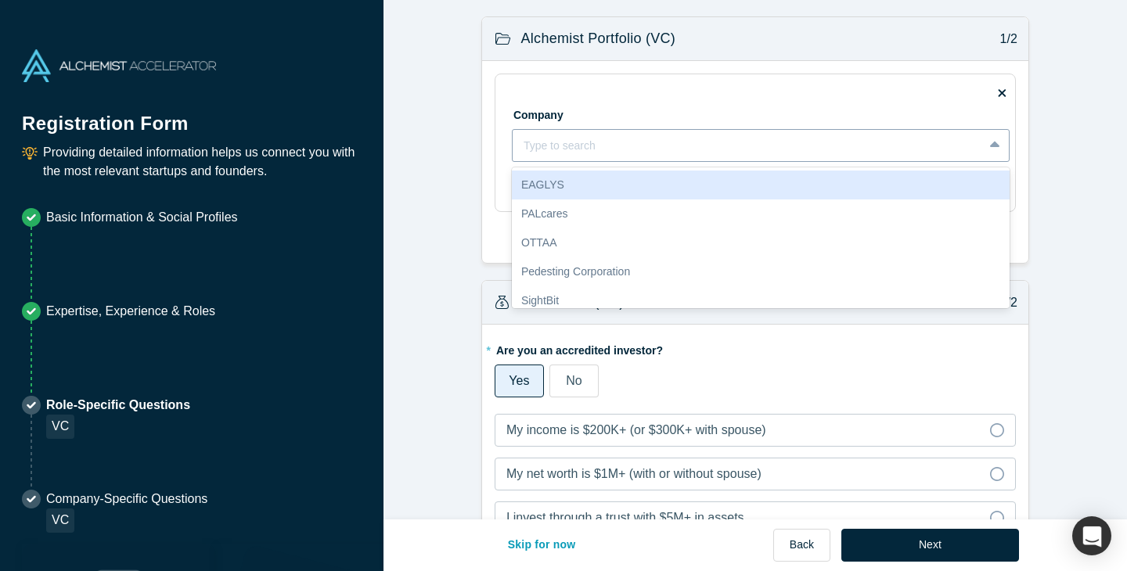
click at [997, 151] on icon at bounding box center [995, 146] width 10 height 16
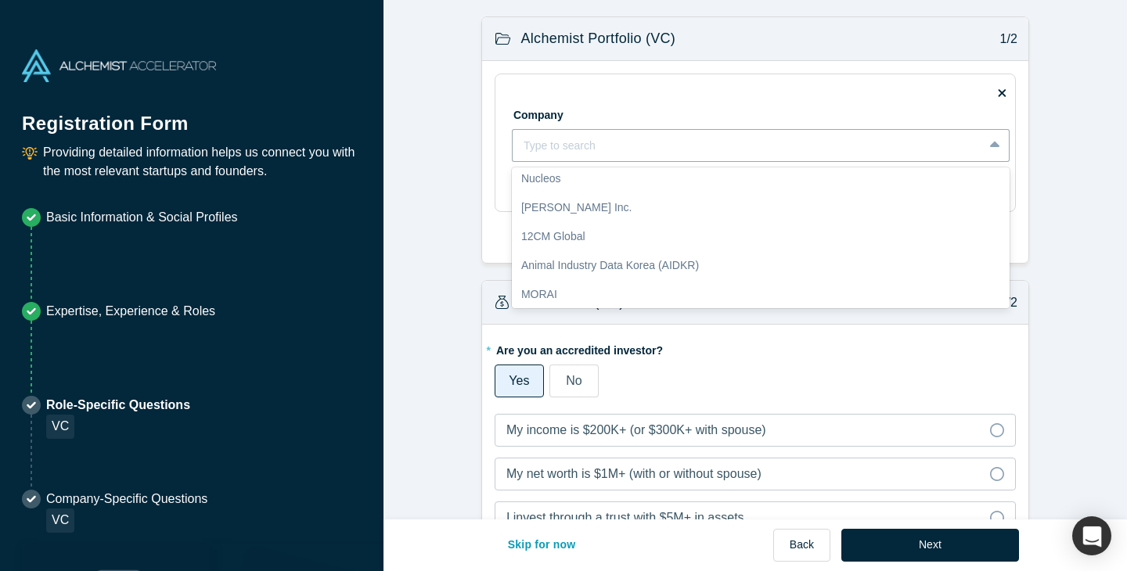
scroll to position [155, 0]
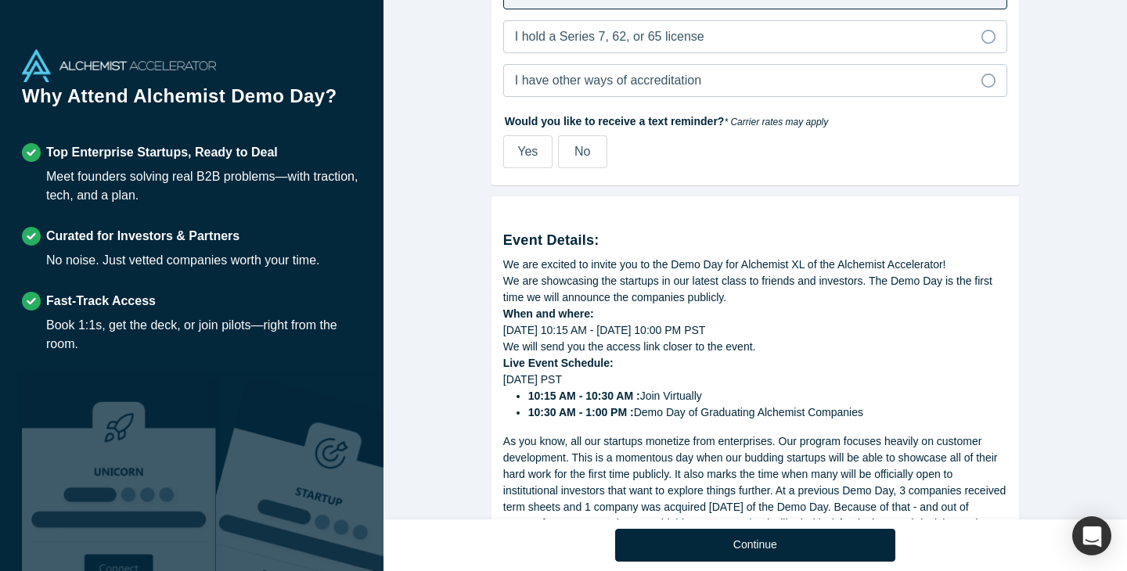
scroll to position [940, 0]
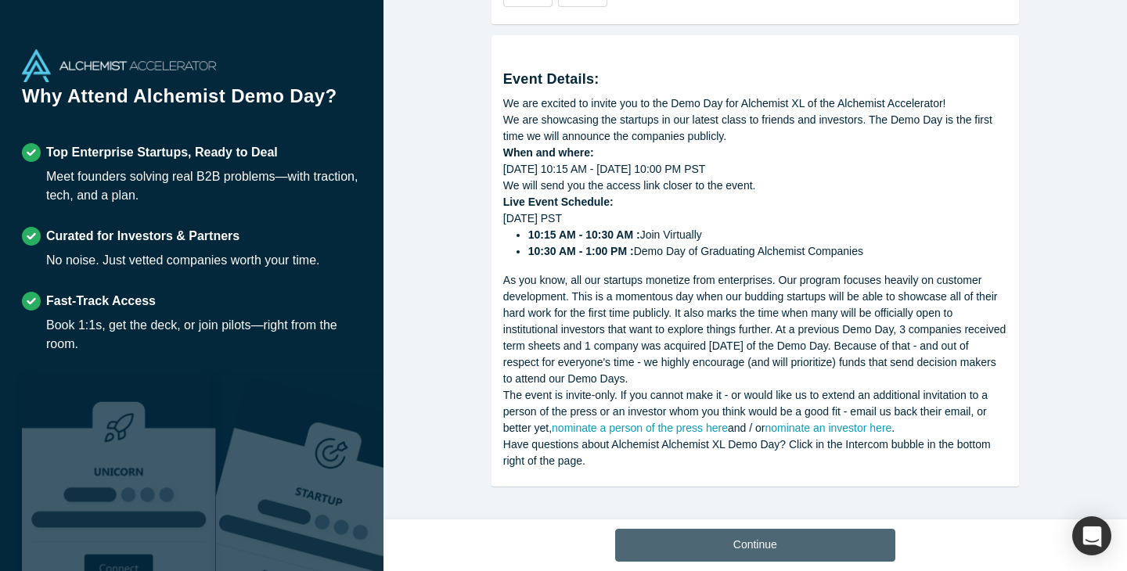
click at [676, 533] on button "Continue" at bounding box center [755, 545] width 280 height 33
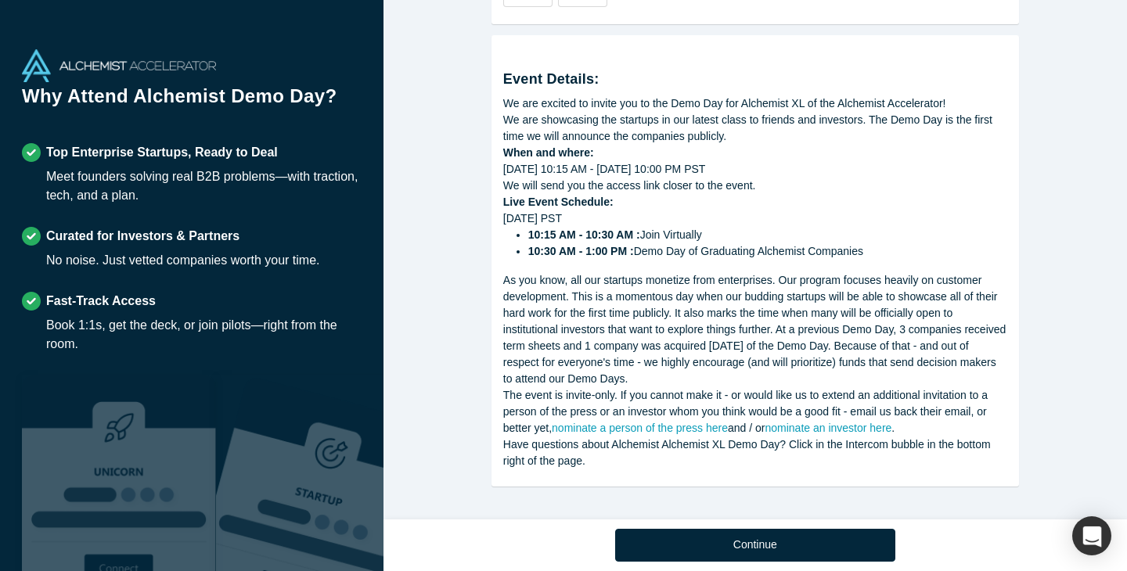
scroll to position [683, 0]
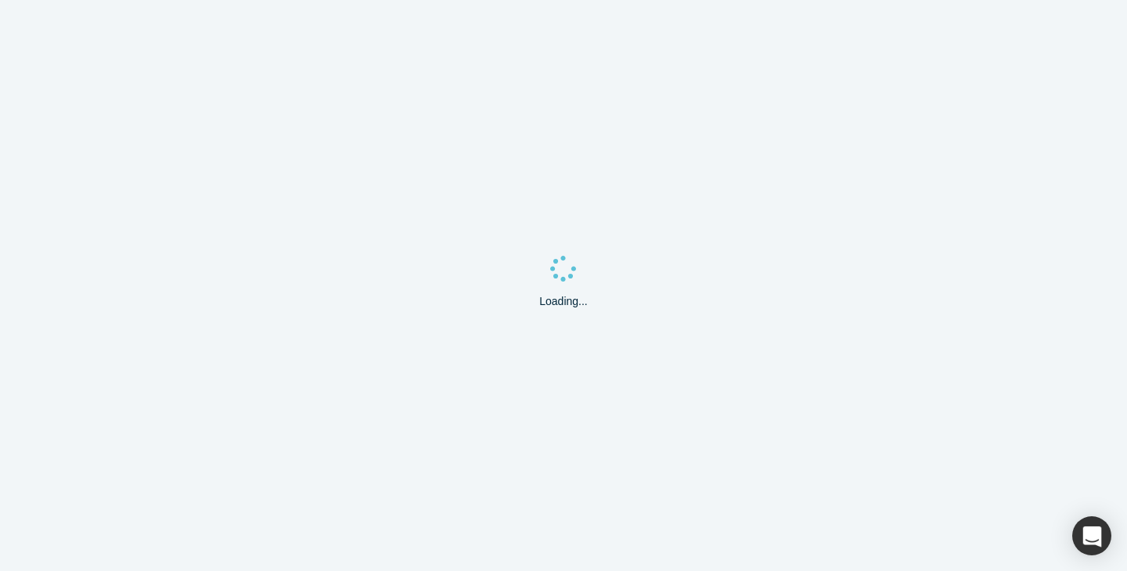
select select "US"
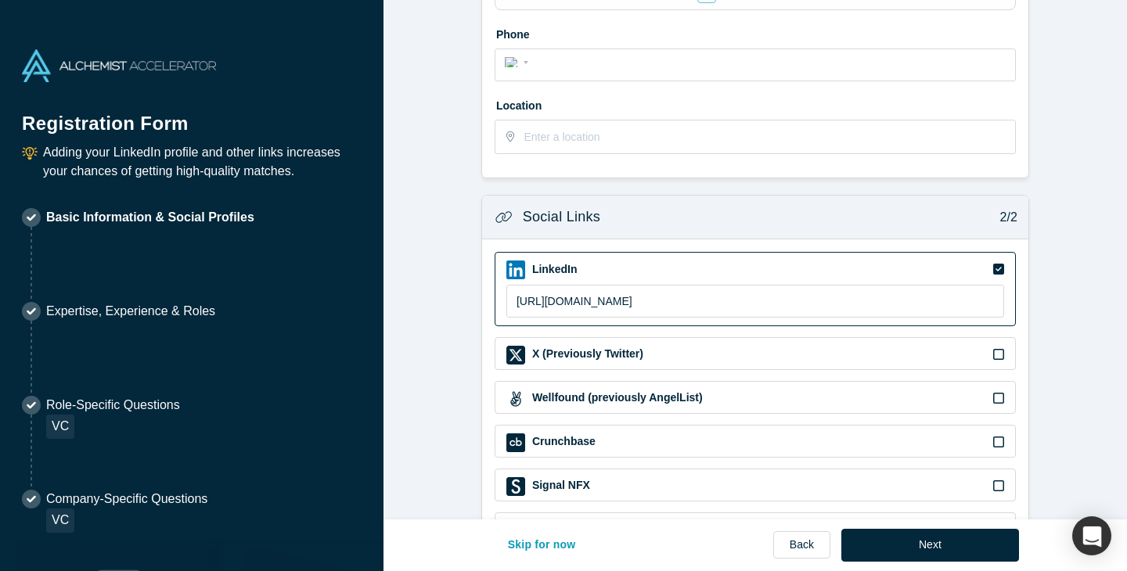
scroll to position [542, 0]
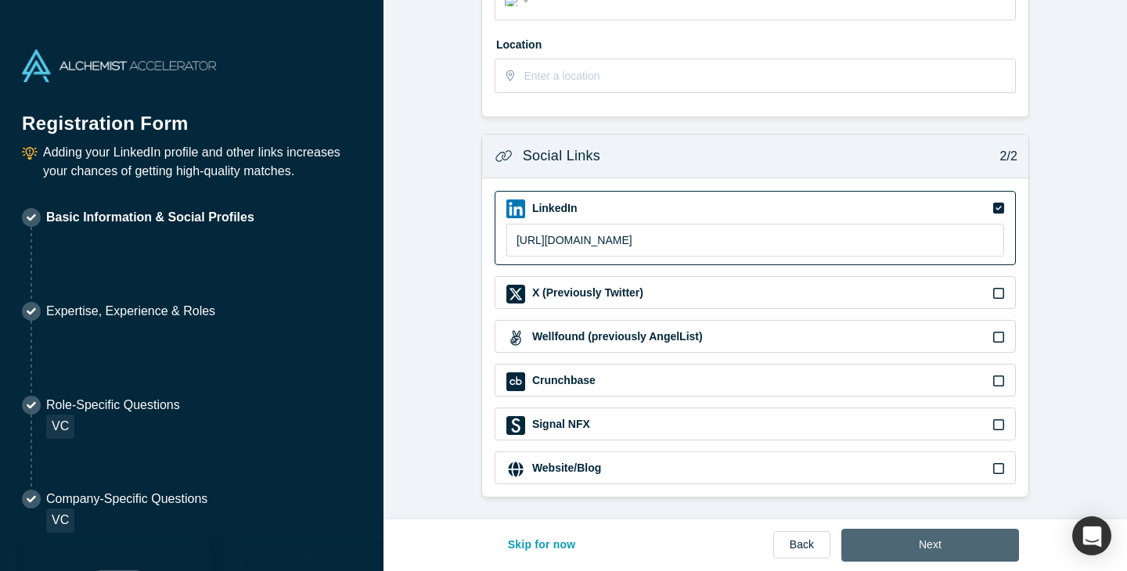
click at [935, 550] on button "Next" at bounding box center [930, 545] width 178 height 33
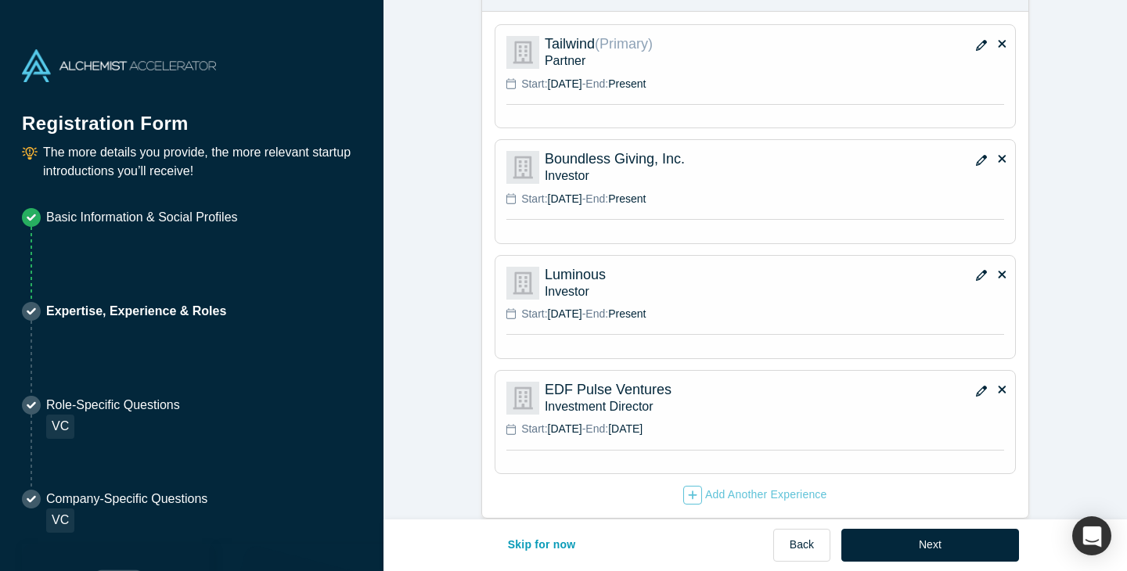
scroll to position [1259, 0]
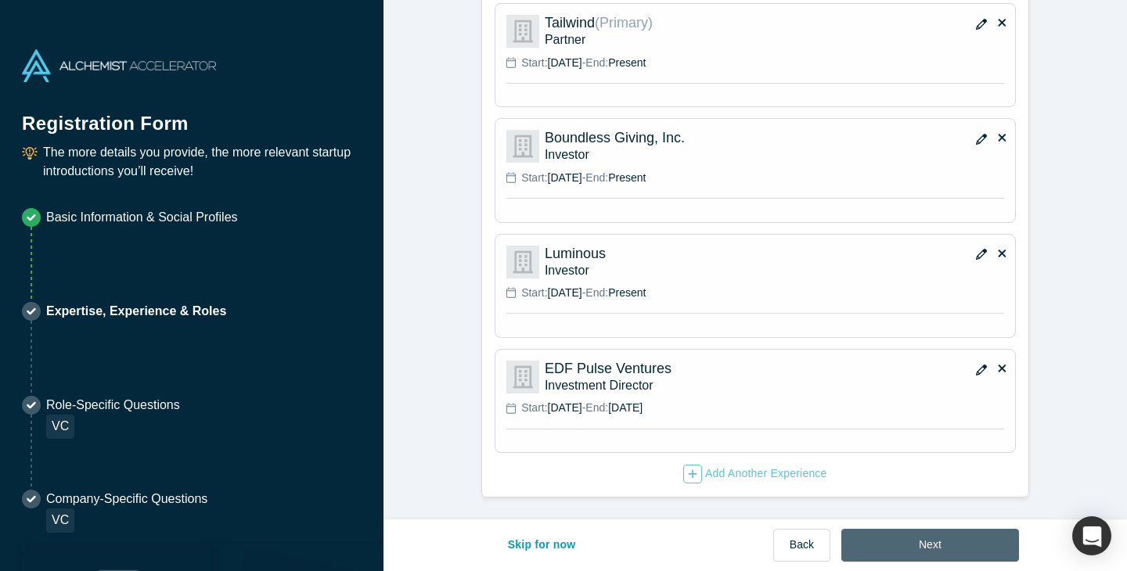
click at [912, 542] on button "Next" at bounding box center [930, 545] width 178 height 33
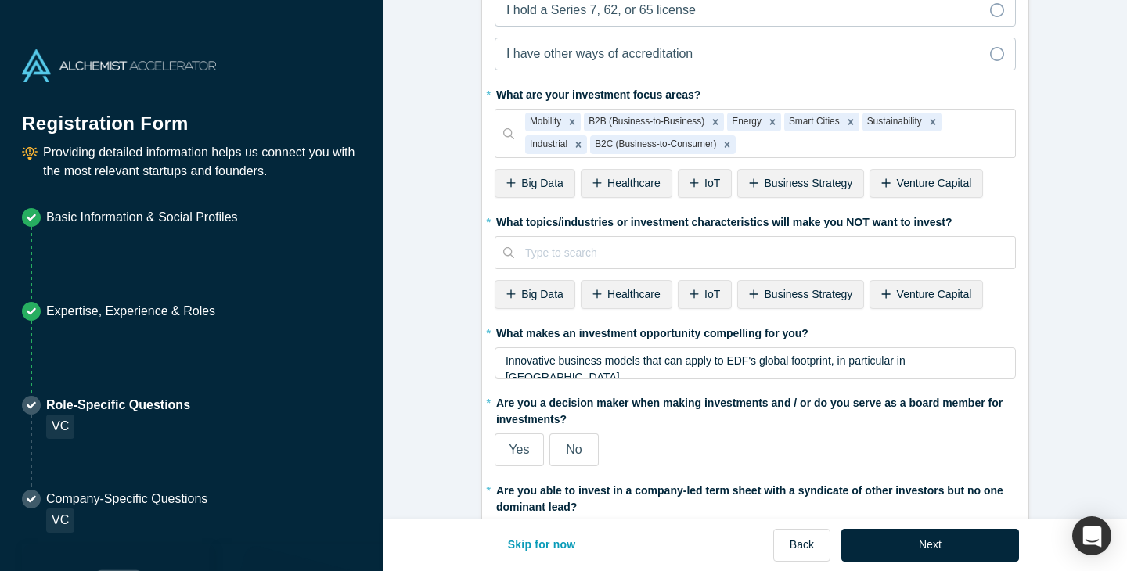
scroll to position [596, 0]
click at [717, 121] on icon "Remove B2B (Business-to-Business)" at bounding box center [715, 121] width 5 height 5
click at [716, 121] on div "Remove Smart Cities" at bounding box center [707, 121] width 17 height 19
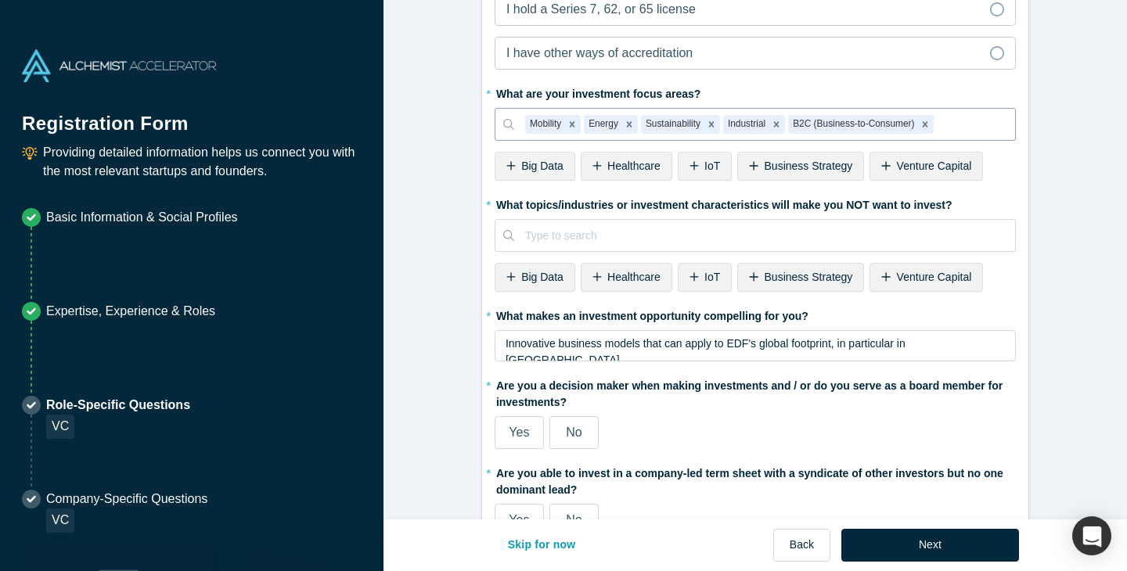
click at [717, 121] on icon "Remove Sustainability" at bounding box center [711, 124] width 11 height 11
click at [717, 121] on div "B2C (Business-to-Consumer)" at bounding box center [770, 124] width 128 height 19
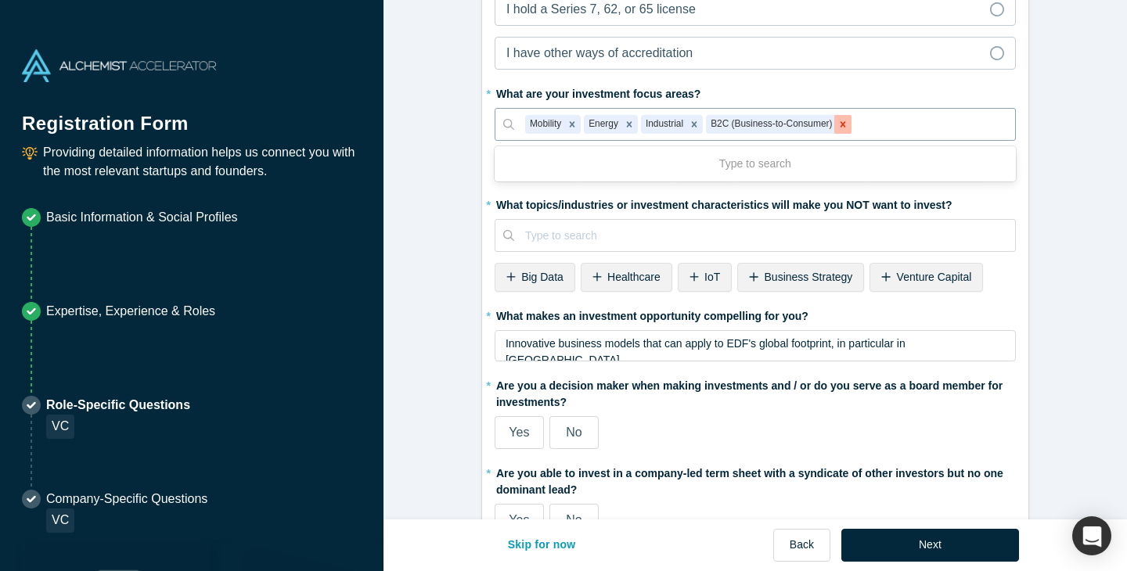
click at [848, 127] on icon "Remove B2C (Business-to-Consumer)" at bounding box center [843, 124] width 11 height 11
click at [700, 124] on icon "Remove Industrial" at bounding box center [694, 124] width 11 height 11
click at [631, 126] on icon "Remove Energy" at bounding box center [629, 124] width 5 height 5
click at [576, 126] on icon "Remove Mobility" at bounding box center [572, 124] width 11 height 11
type input "b2b"
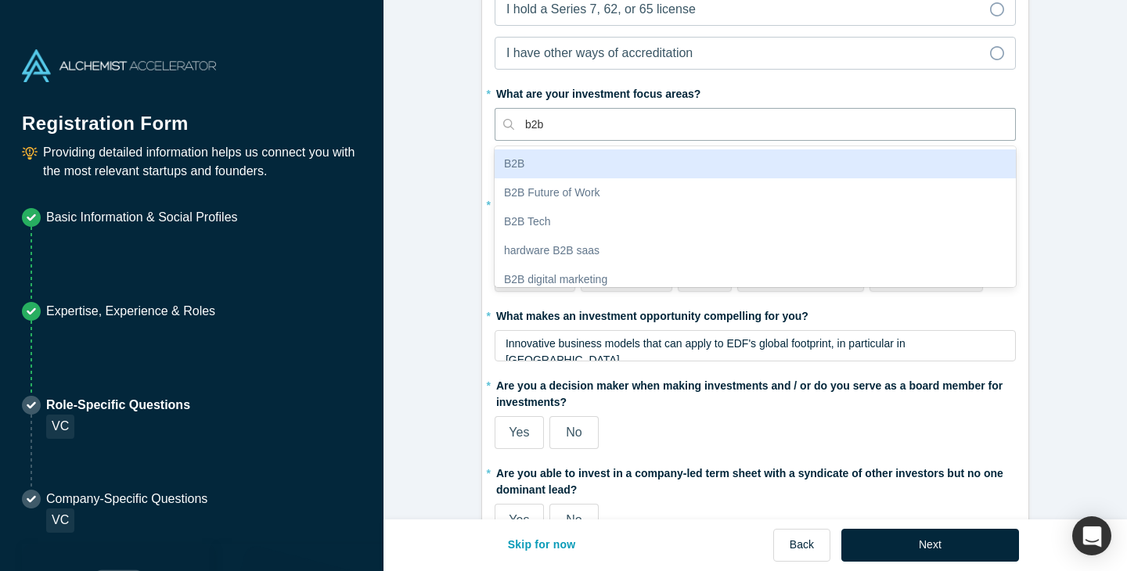
click at [608, 164] on div "B2B" at bounding box center [755, 164] width 521 height 29
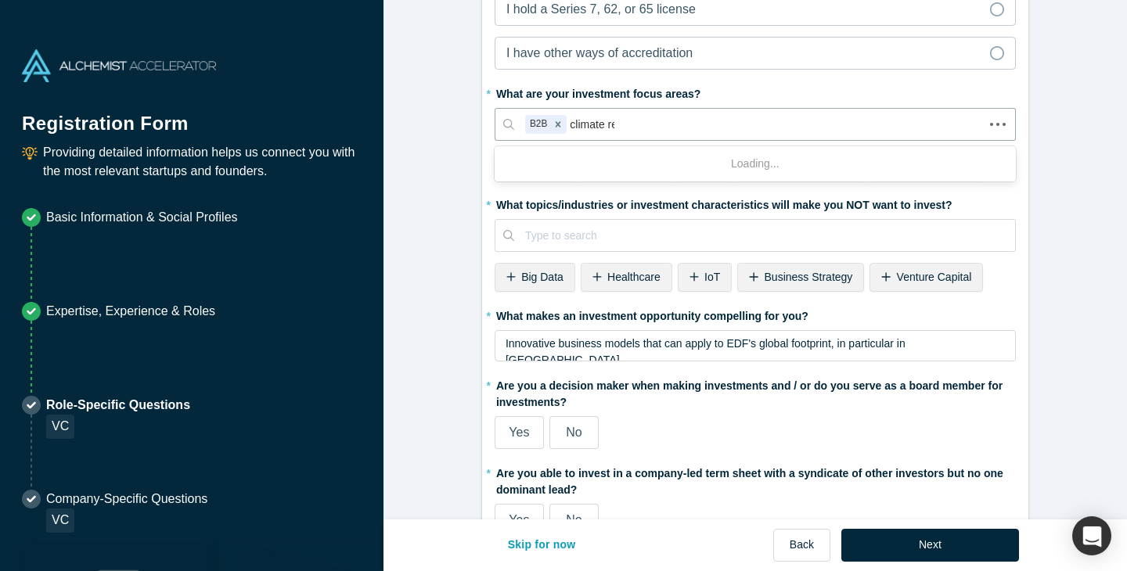
type input "climate rer"
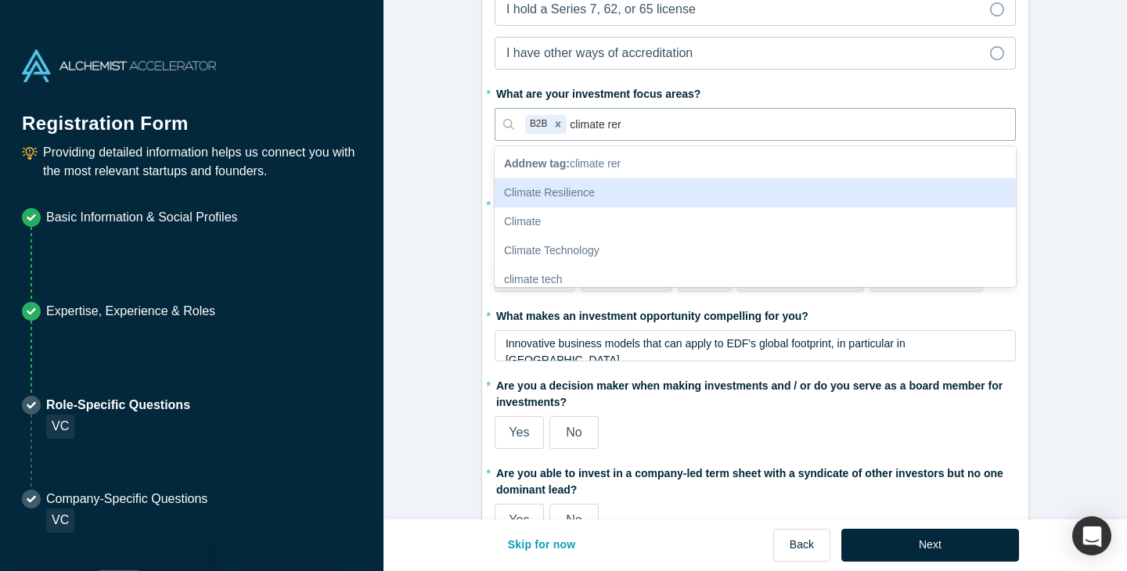
click at [588, 187] on div "Climate Resilience" at bounding box center [755, 192] width 521 height 29
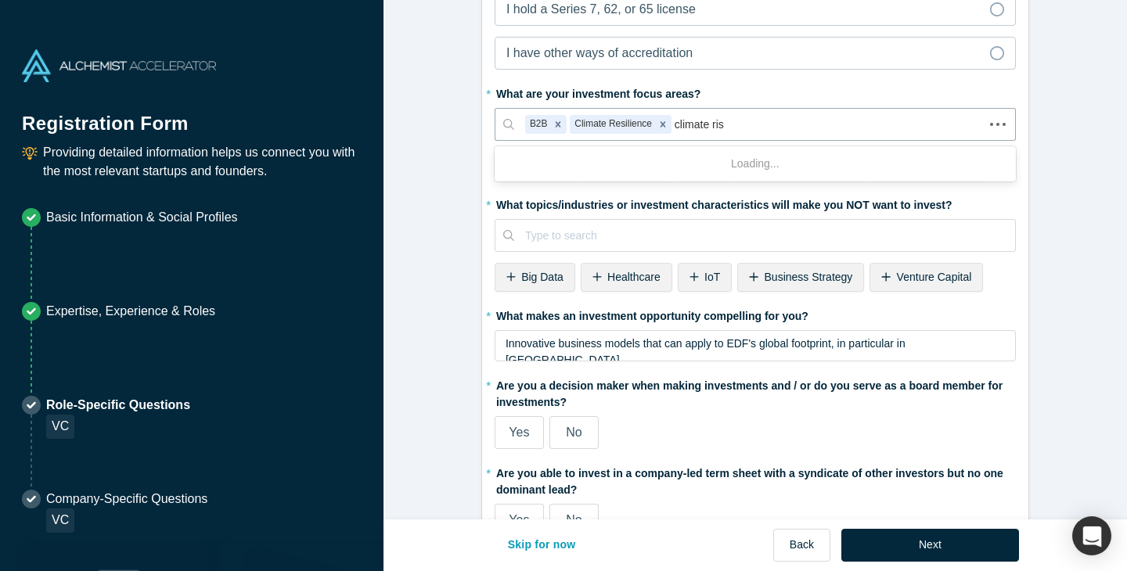
type input "climate risk"
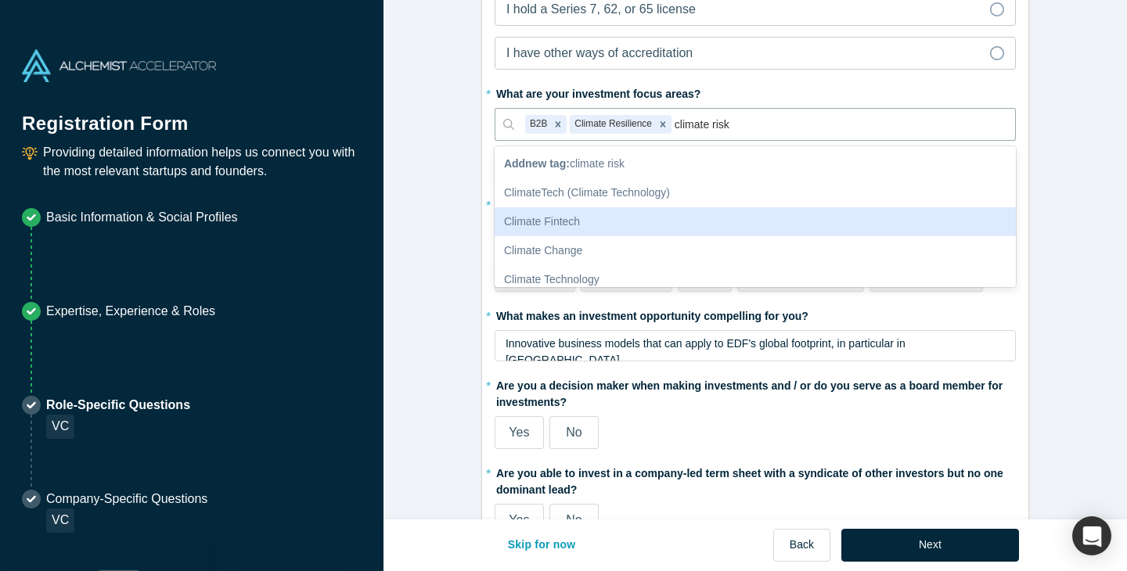
click at [575, 211] on div "Climate Fintech" at bounding box center [755, 221] width 521 height 29
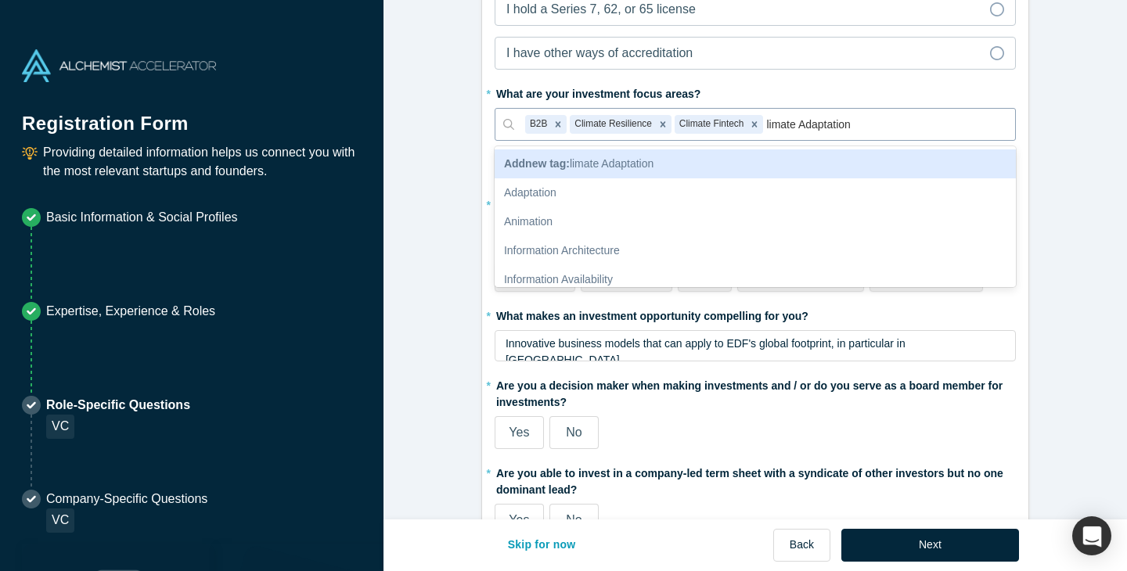
type input "Climate Adaptation"
click at [868, 155] on div "Add new tag : Climate Adaptation" at bounding box center [755, 164] width 521 height 29
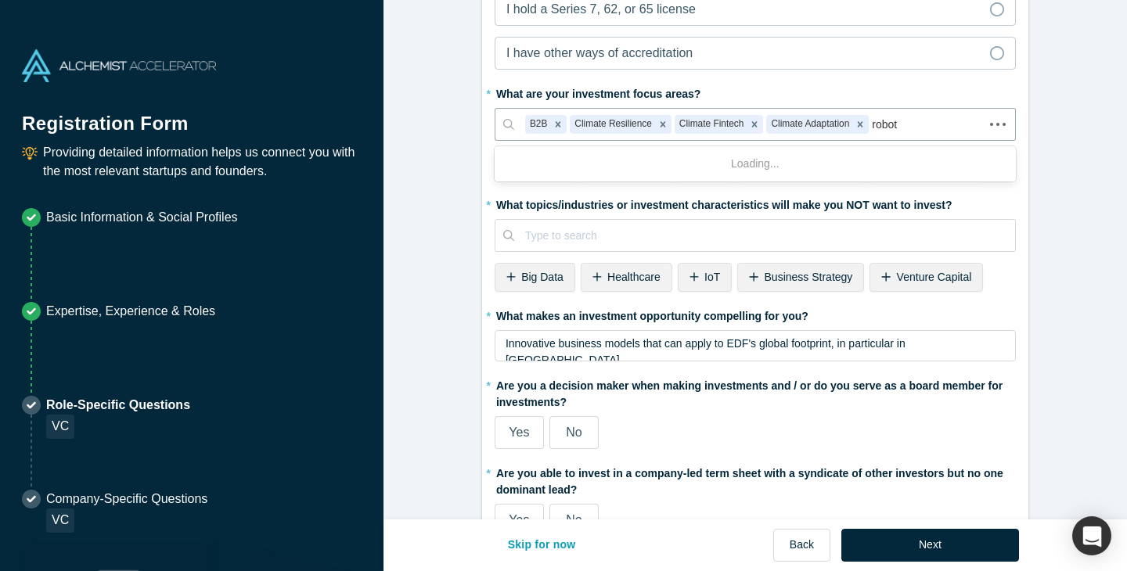
type input "roboti"
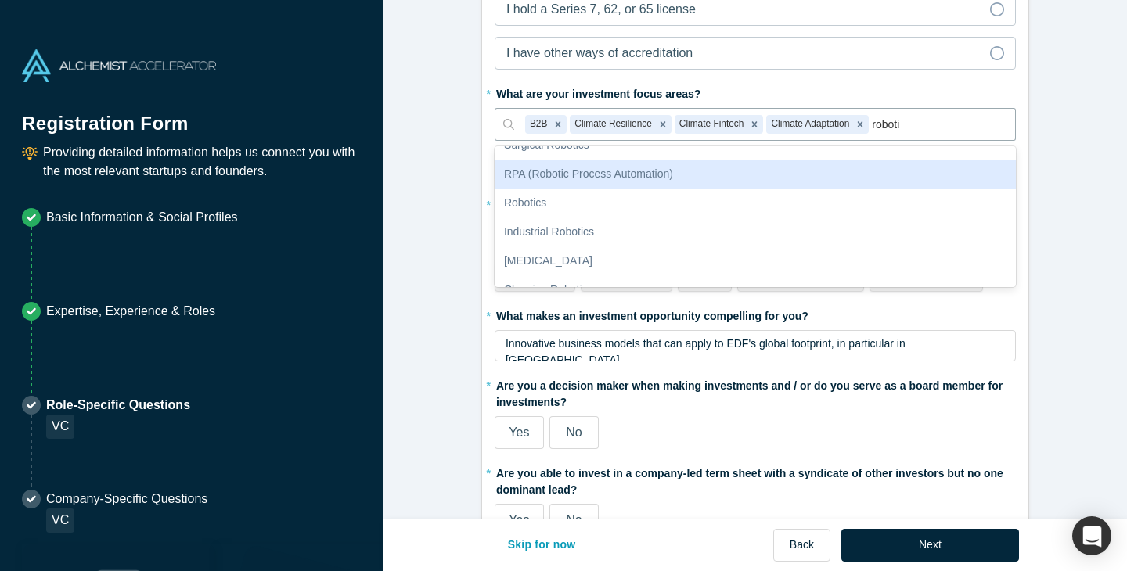
scroll to position [106, 0]
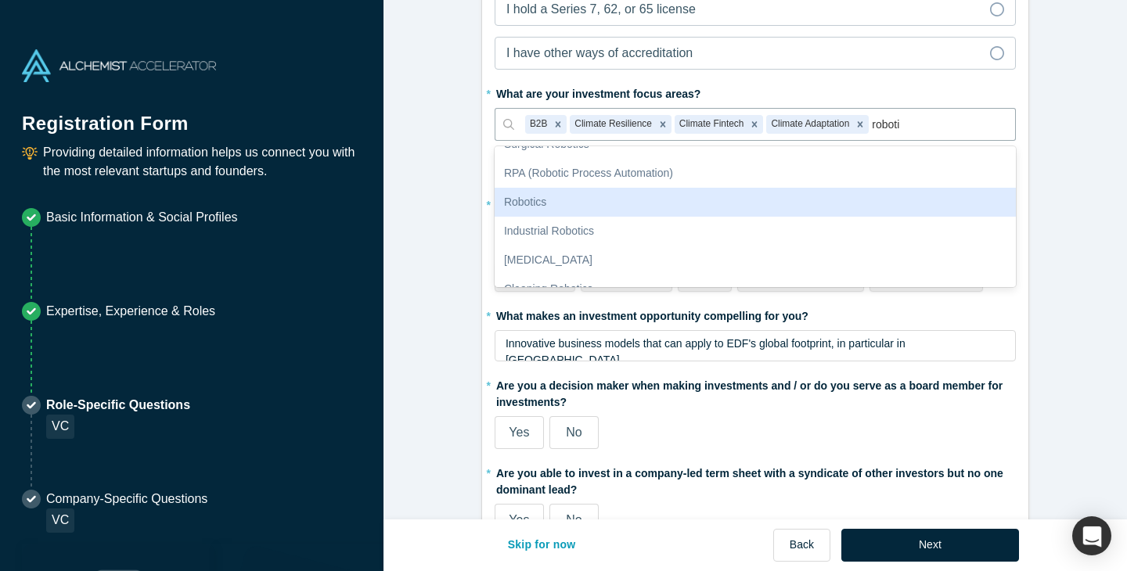
click at [759, 211] on div "Robotics" at bounding box center [755, 202] width 521 height 29
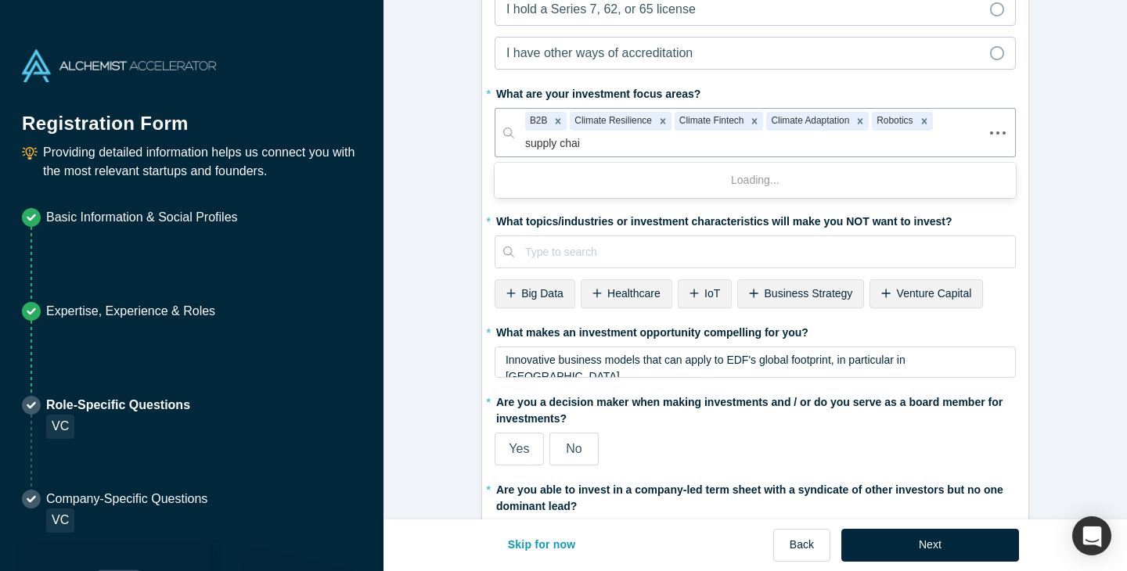
type input "supply chain"
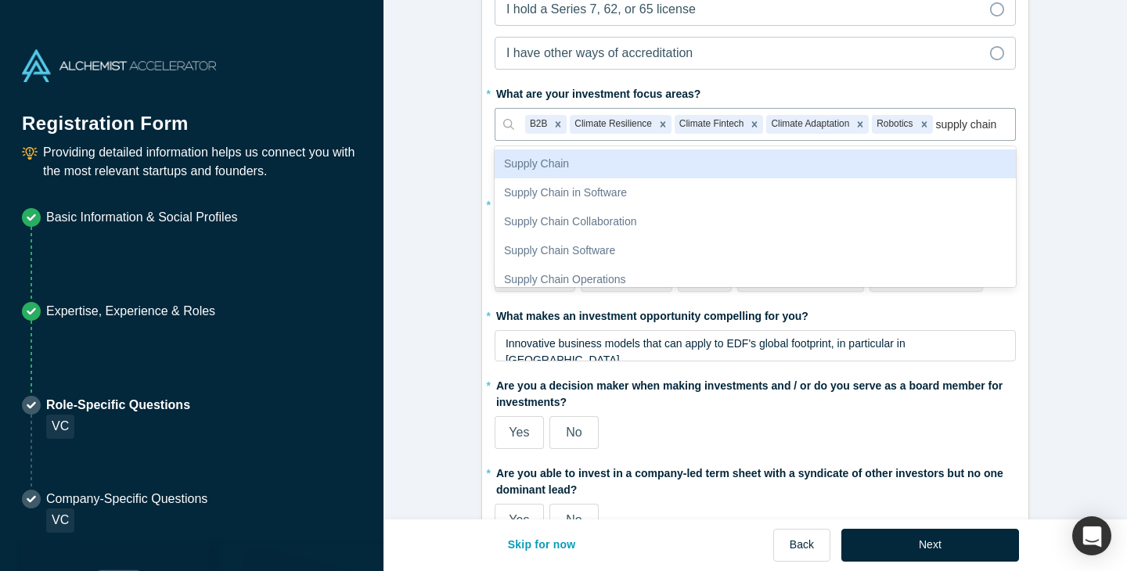
click at [712, 164] on div "Supply Chain" at bounding box center [755, 164] width 521 height 29
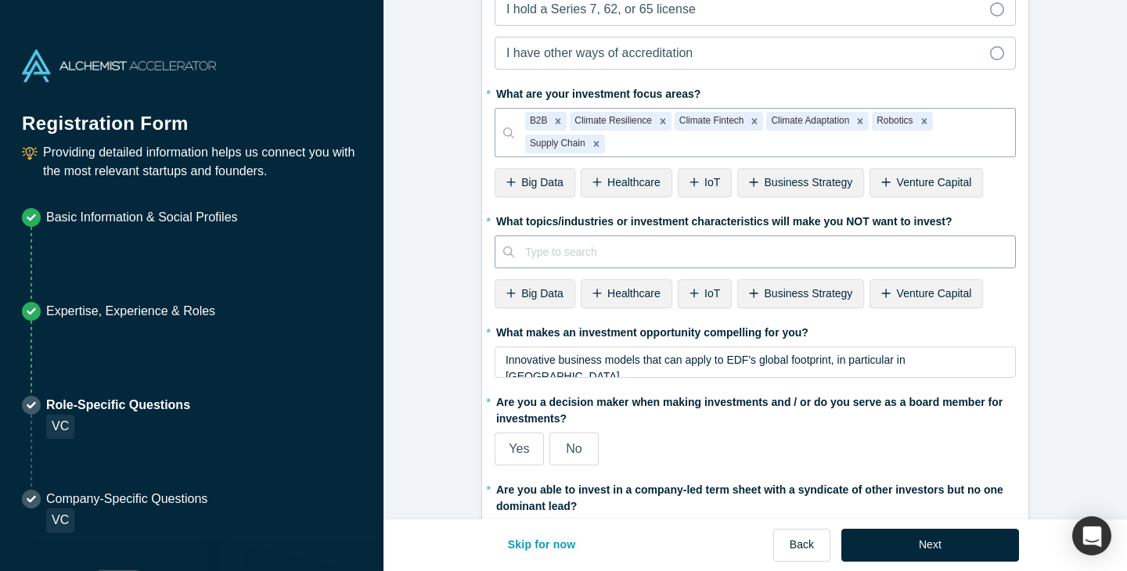
click at [564, 256] on div at bounding box center [764, 253] width 479 height 20
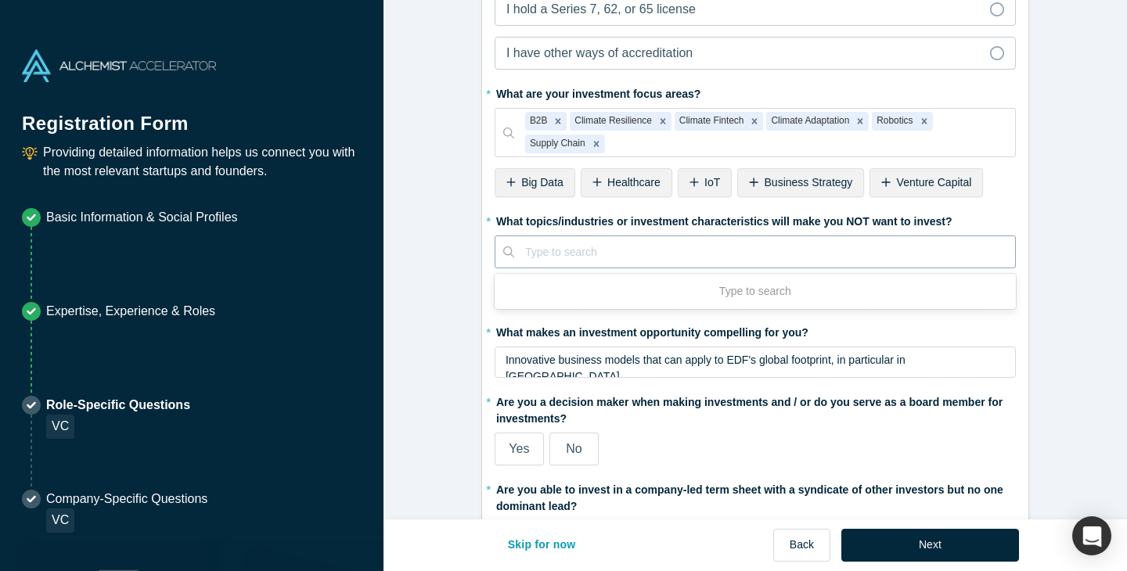
click at [576, 261] on div at bounding box center [764, 253] width 479 height 20
type input "oil"
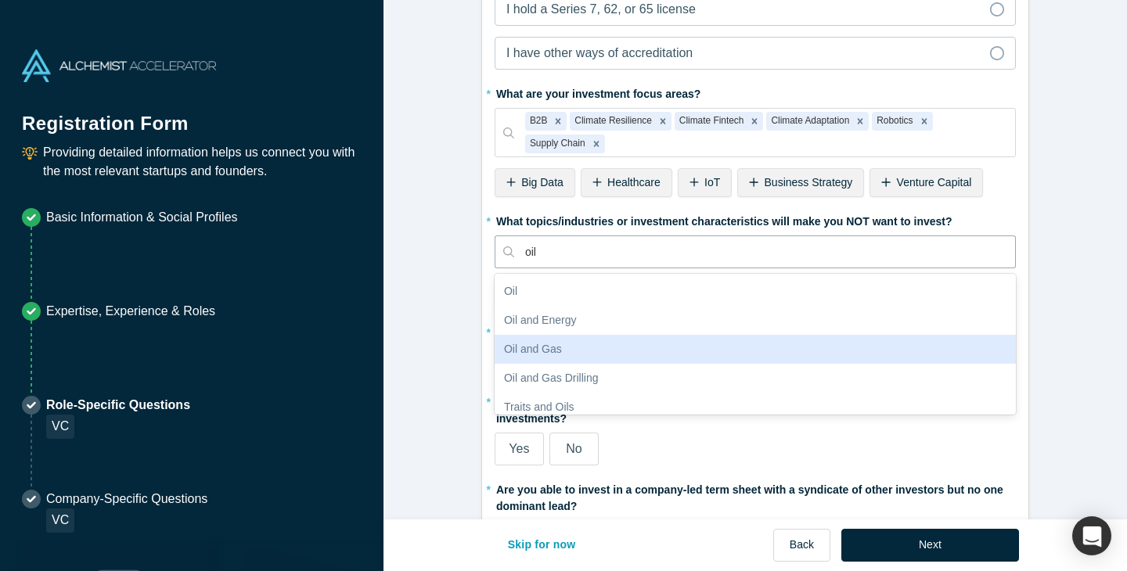
click at [558, 347] on div "Oil and Gas" at bounding box center [755, 349] width 521 height 29
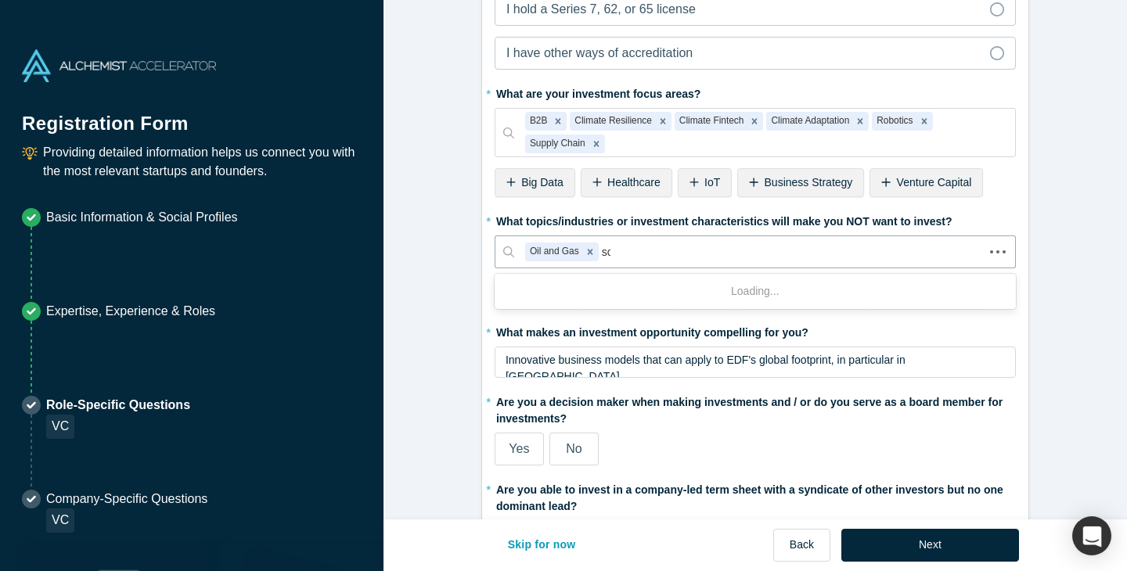
type input "sol"
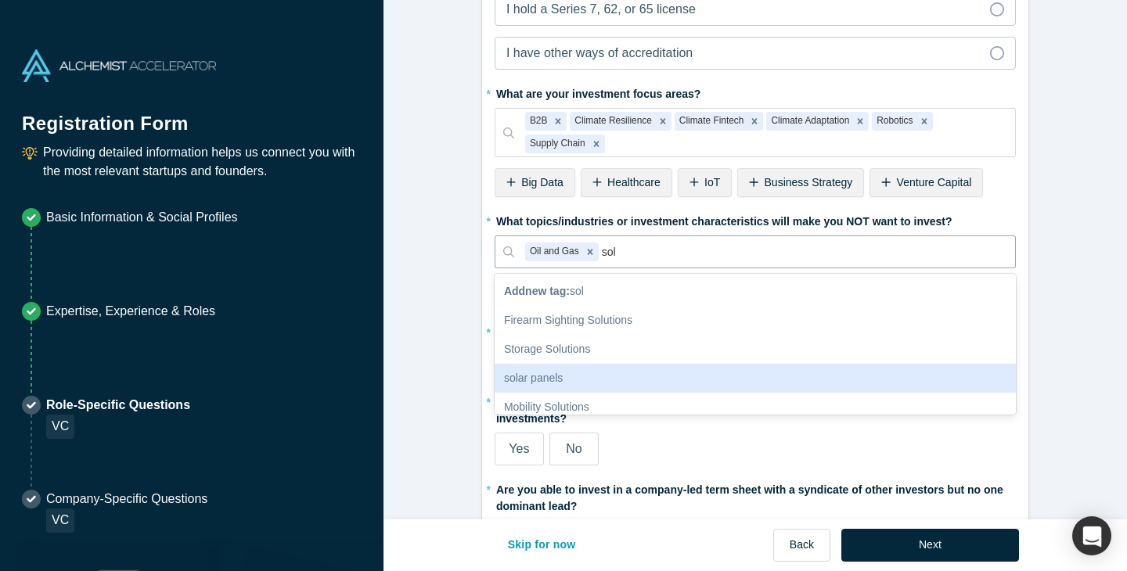
click at [562, 373] on div "solar panels" at bounding box center [755, 378] width 521 height 29
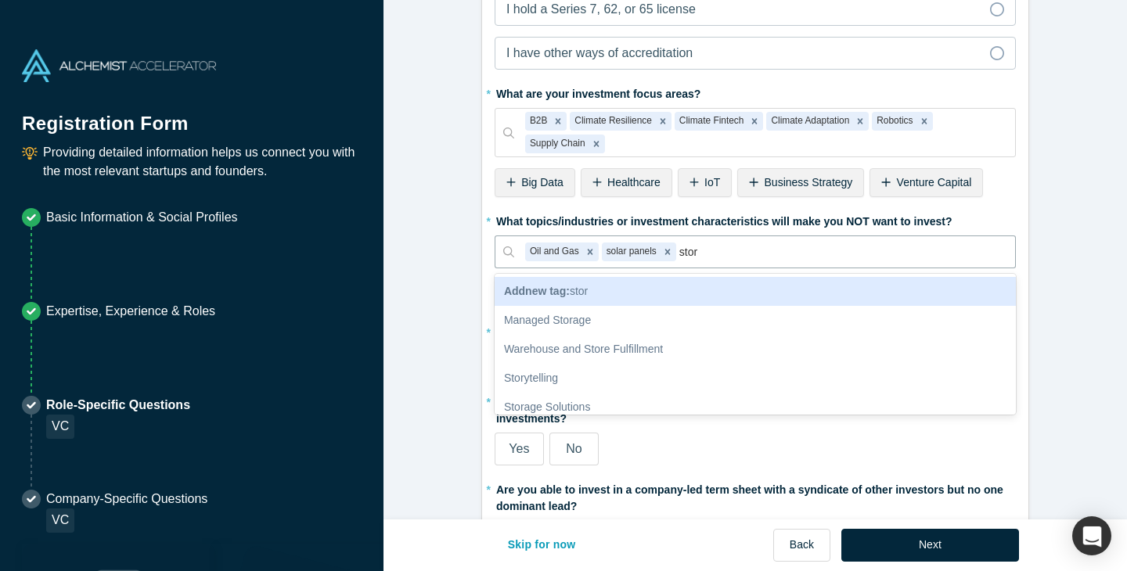
type input "stora"
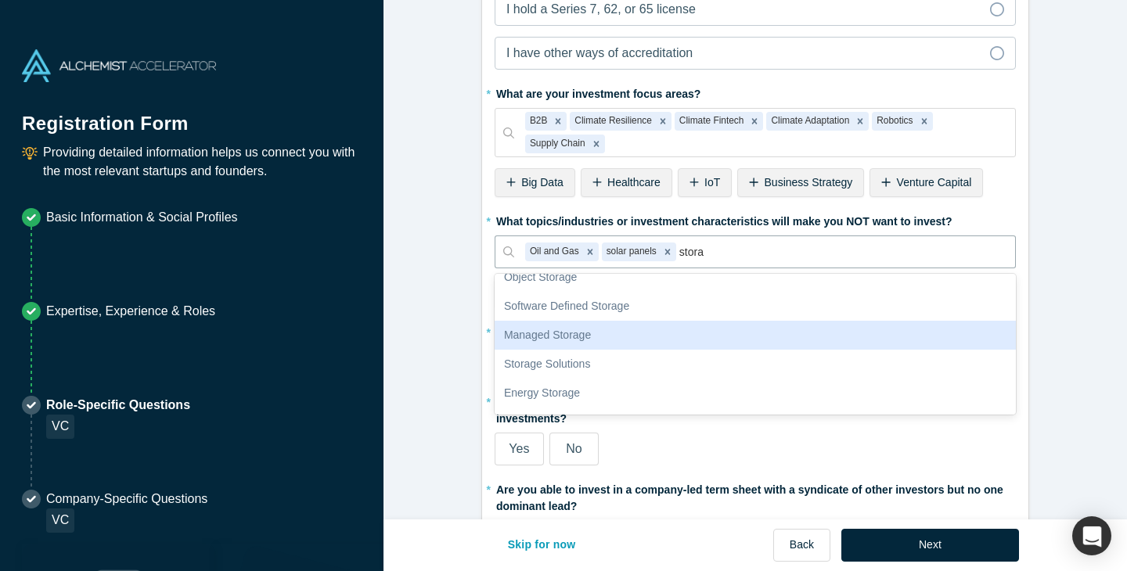
scroll to position [56, 0]
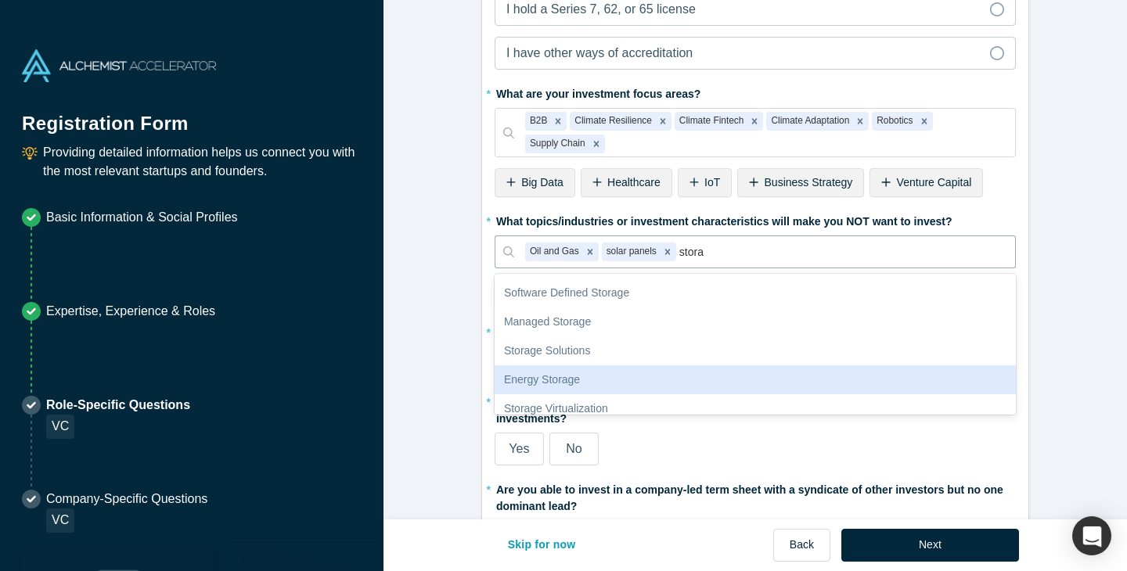
click at [596, 368] on div "Energy Storage" at bounding box center [755, 380] width 521 height 29
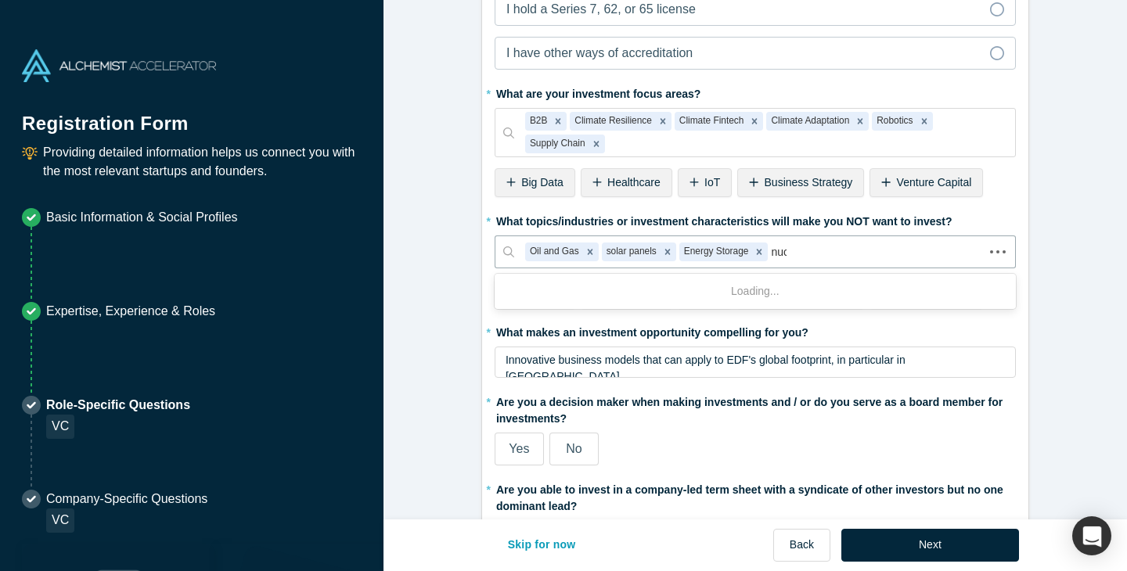
type input "nucl"
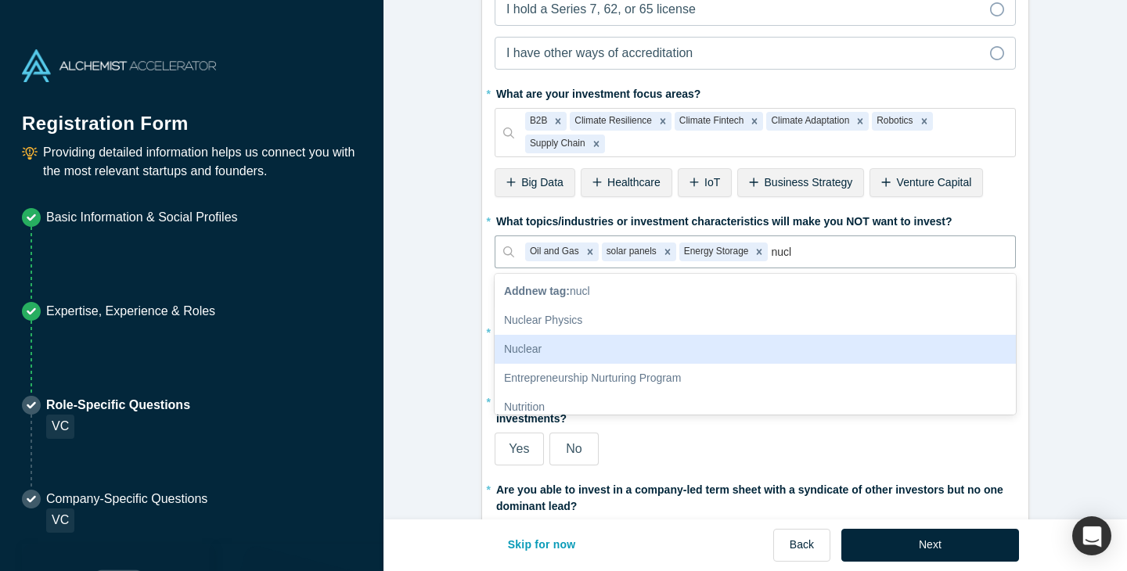
click at [544, 355] on div "Nuclear" at bounding box center [755, 349] width 521 height 29
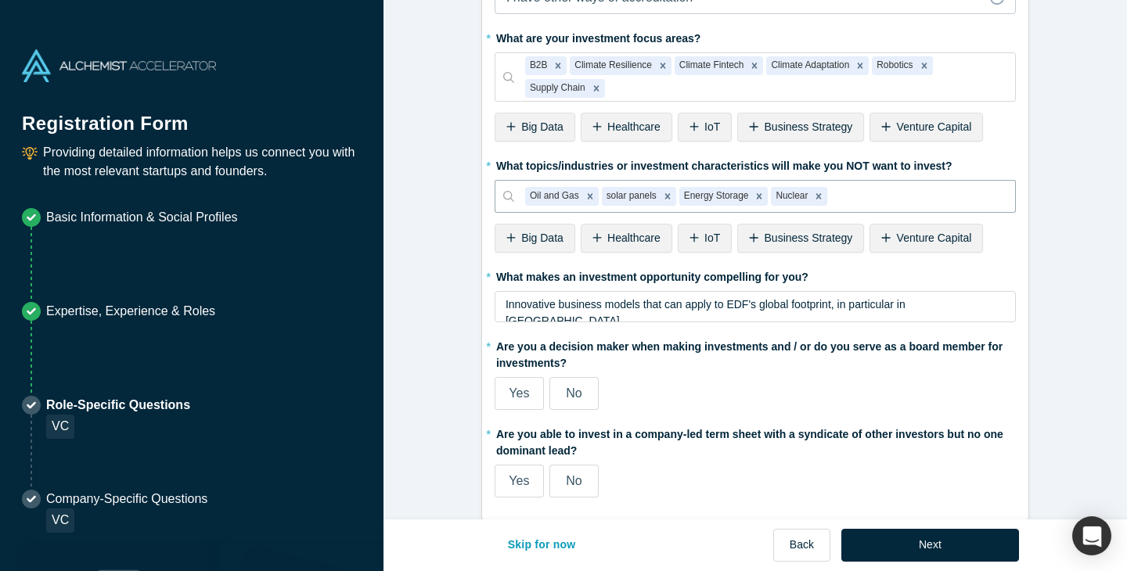
scroll to position [677, 0]
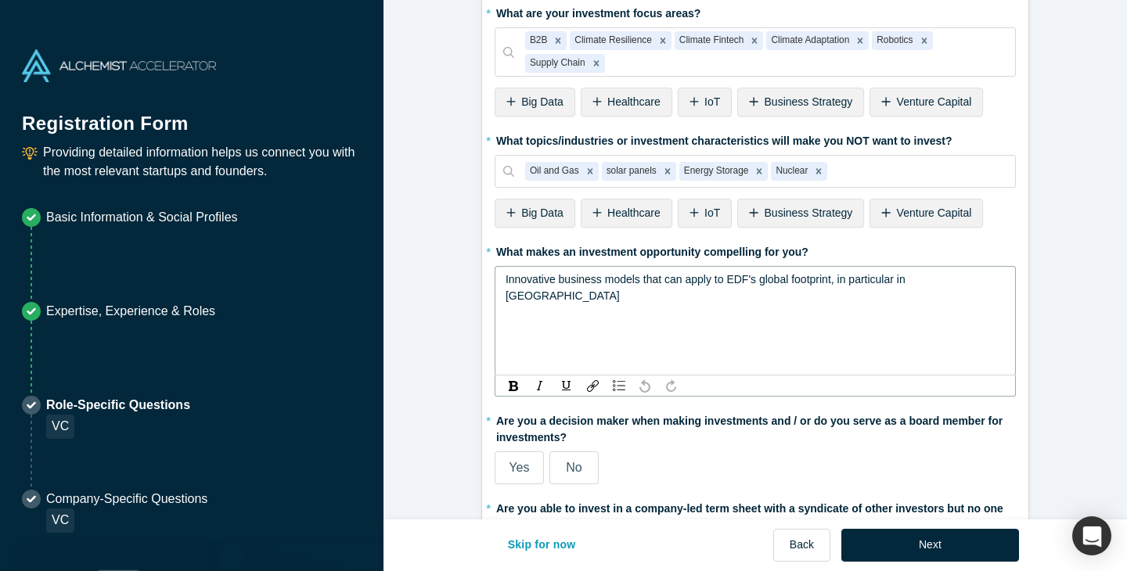
click at [545, 289] on div "Innovative business models that can apply to EDF's global footprint, in particu…" at bounding box center [755, 321] width 521 height 110
click at [549, 275] on span "Innovative business models that can apply to EDF's global footprint, in particu…" at bounding box center [707, 287] width 403 height 29
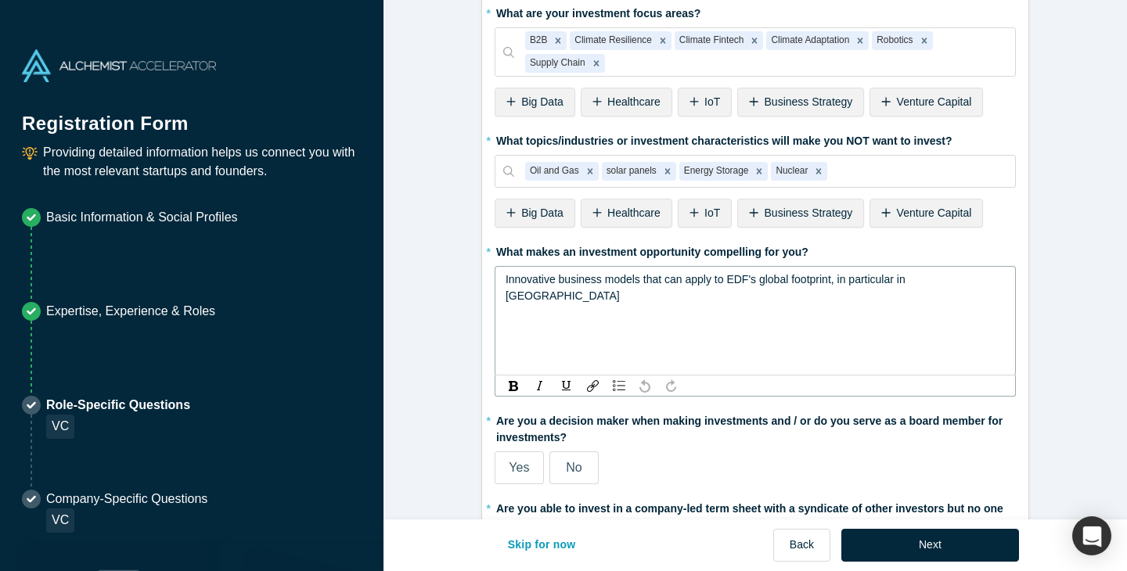
click at [549, 275] on span "Innovative business models that can apply to EDF's global footprint, in particu…" at bounding box center [707, 287] width 403 height 29
click at [516, 281] on span "Sttrong value propositoin for" at bounding box center [574, 279] width 137 height 13
click at [656, 280] on div "Strong value proposition for" at bounding box center [756, 280] width 500 height 16
click at [543, 281] on span "Strong value proposition for enterprises and corporates" at bounding box center [640, 279] width 268 height 13
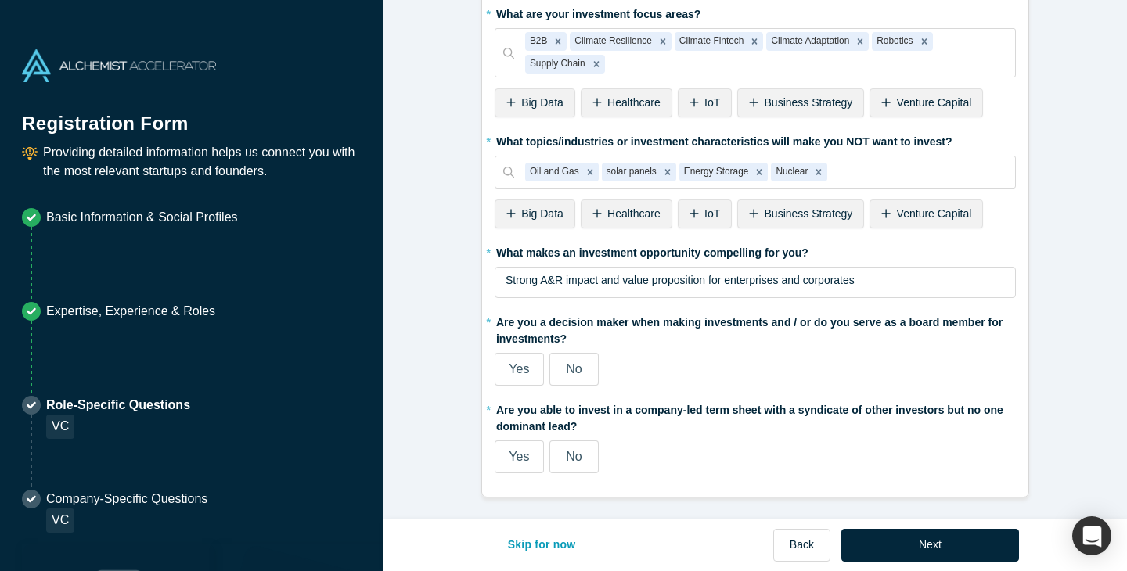
click at [513, 375] on span "Yes" at bounding box center [519, 368] width 20 height 13
click at [0, 0] on input "Yes" at bounding box center [0, 0] width 0 height 0
click at [582, 465] on div "No" at bounding box center [574, 457] width 16 height 19
click at [0, 0] on input "No" at bounding box center [0, 0] width 0 height 0
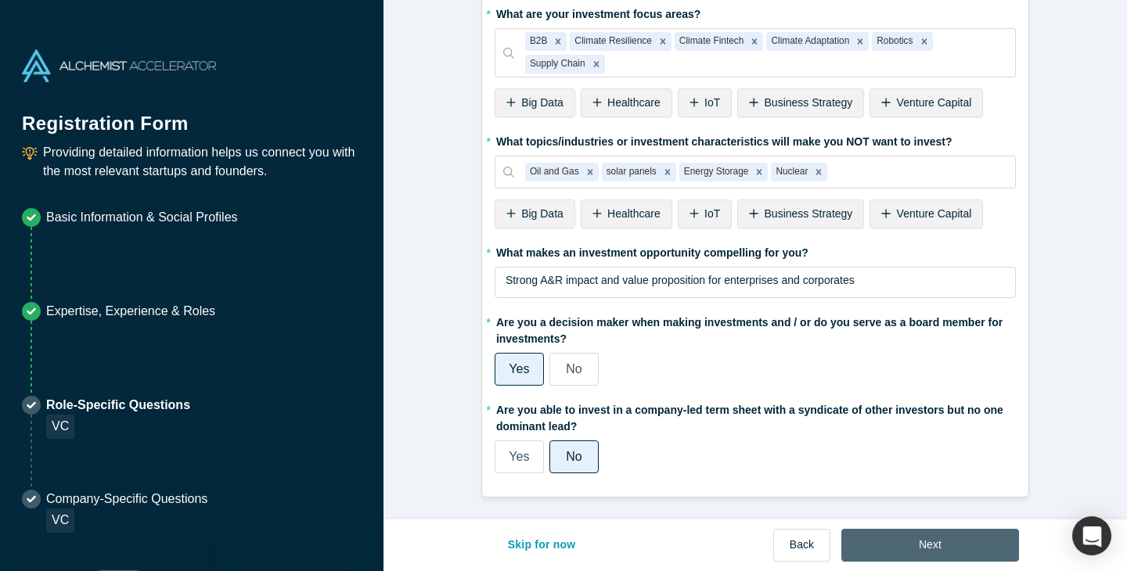
click at [916, 557] on button "Next" at bounding box center [930, 545] width 178 height 33
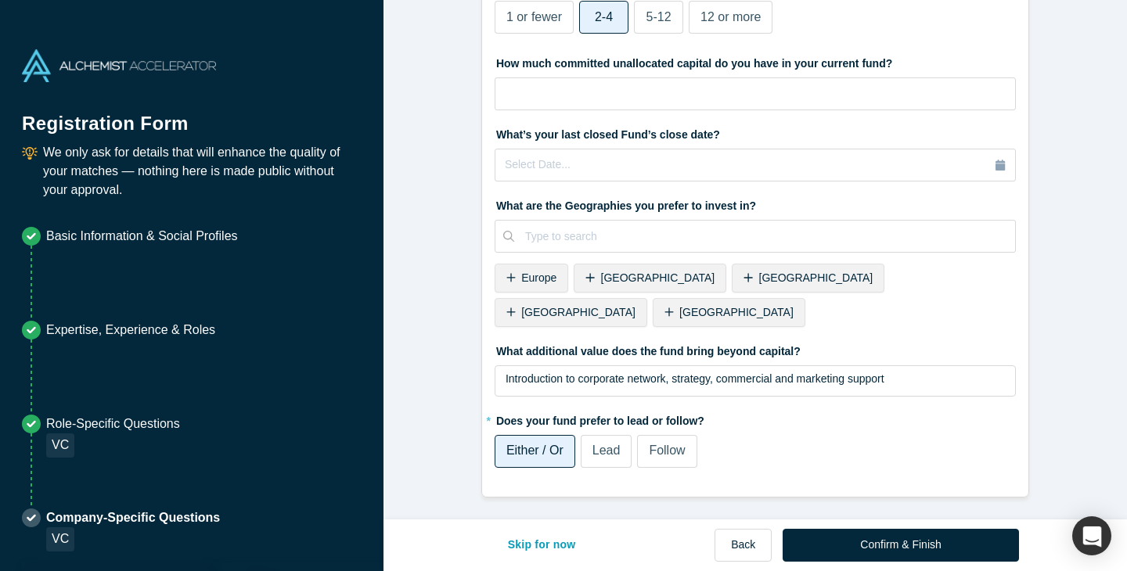
scroll to position [0, 0]
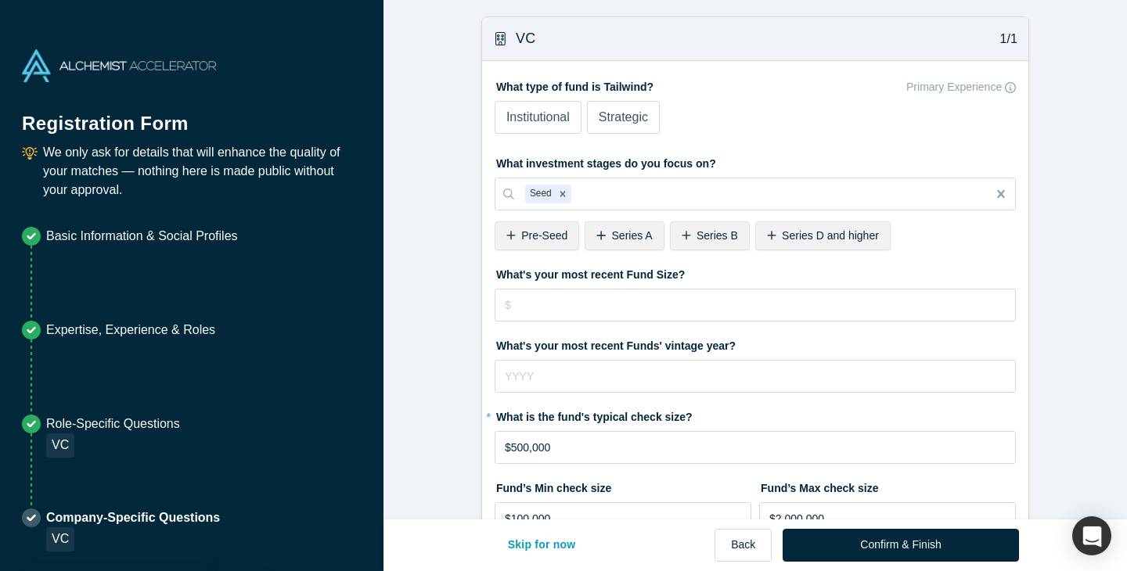
click at [610, 127] on div "Strategic" at bounding box center [623, 117] width 49 height 19
click at [0, 0] on input "Strategic" at bounding box center [0, 0] width 0 height 0
click at [552, 122] on span "Institutional" at bounding box center [537, 116] width 63 height 13
click at [0, 0] on input "Institutional" at bounding box center [0, 0] width 0 height 0
click at [589, 123] on label "Strategic" at bounding box center [623, 117] width 73 height 33
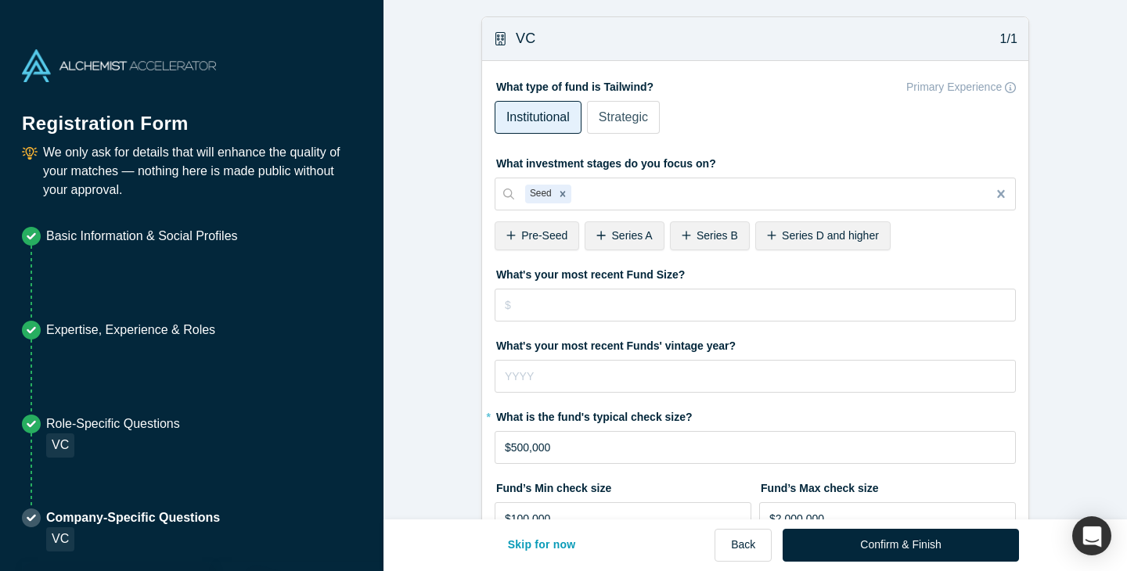
click at [0, 0] on input "Strategic" at bounding box center [0, 0] width 0 height 0
click at [613, 188] on div at bounding box center [776, 195] width 402 height 20
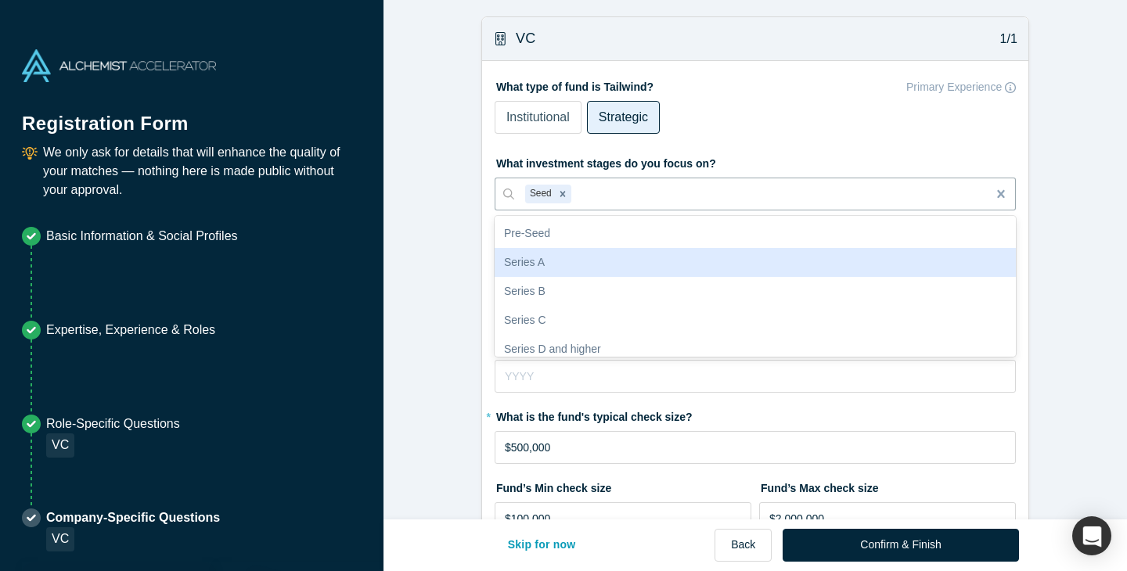
click at [563, 258] on div "Series A" at bounding box center [755, 262] width 521 height 29
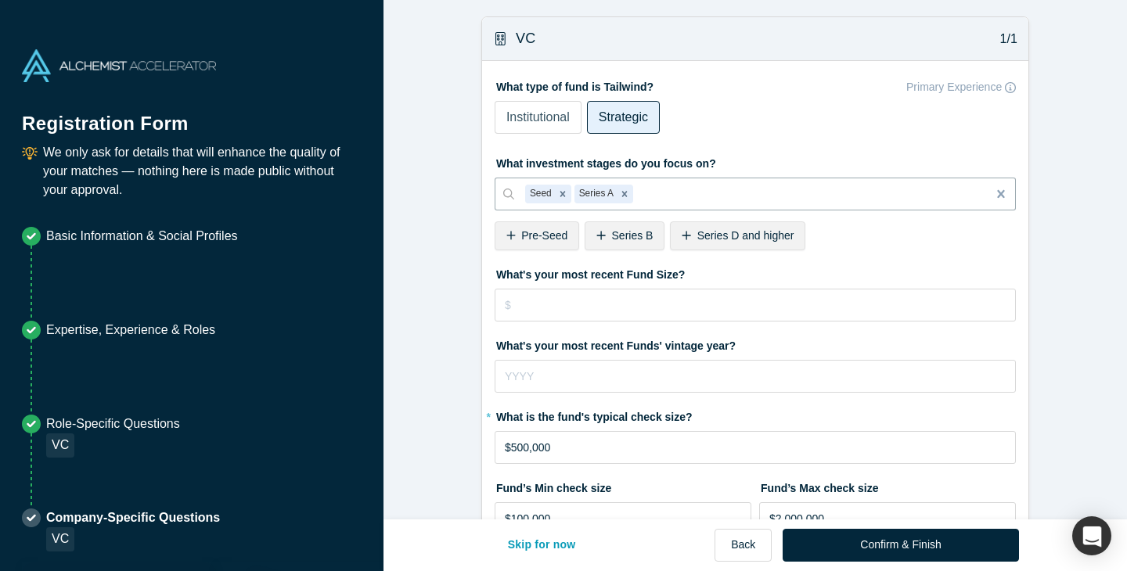
type input "p"
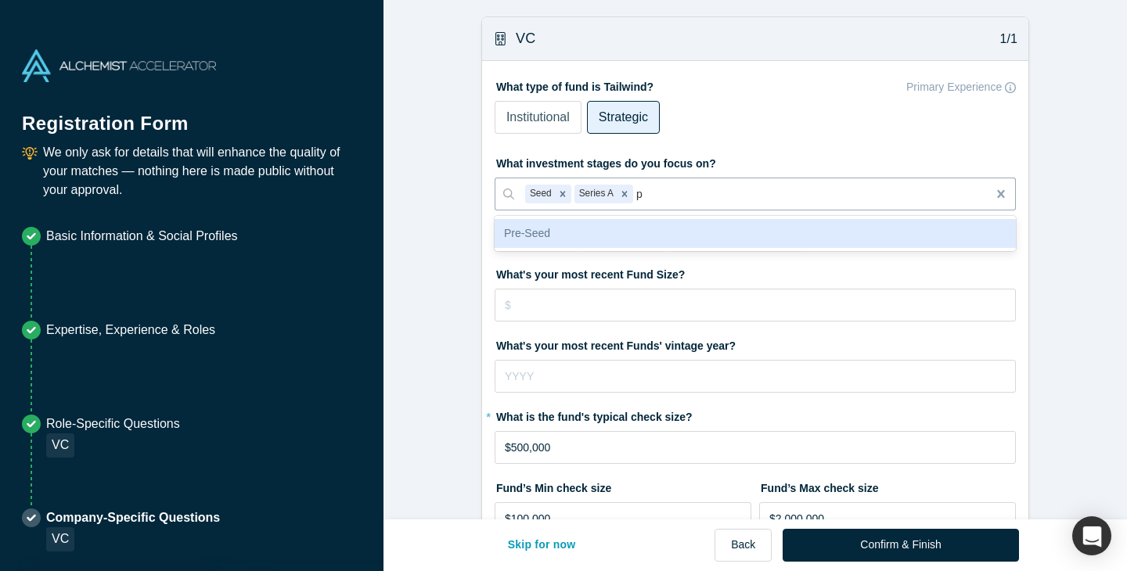
click at [559, 240] on div "Pre-Seed" at bounding box center [755, 233] width 521 height 29
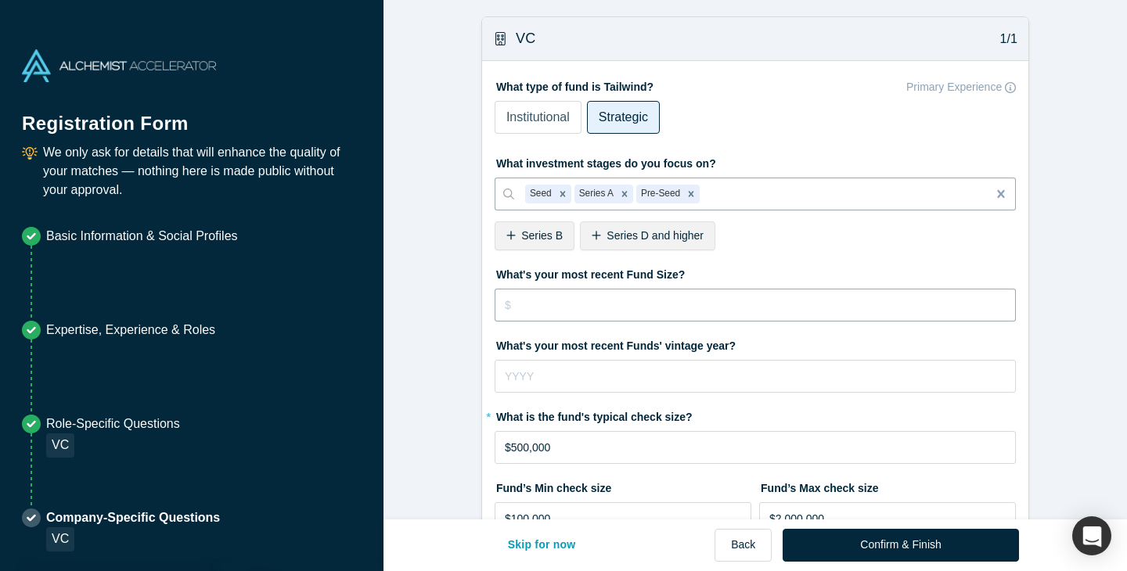
click at [526, 305] on input "tel" at bounding box center [755, 305] width 521 height 33
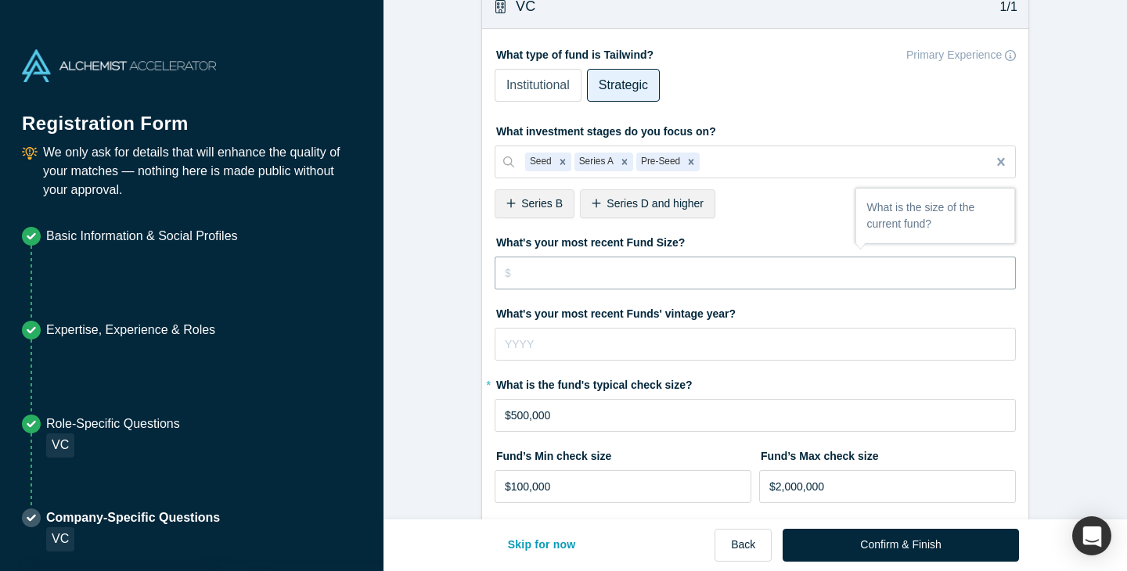
scroll to position [33, 0]
